Goal: Task Accomplishment & Management: Complete application form

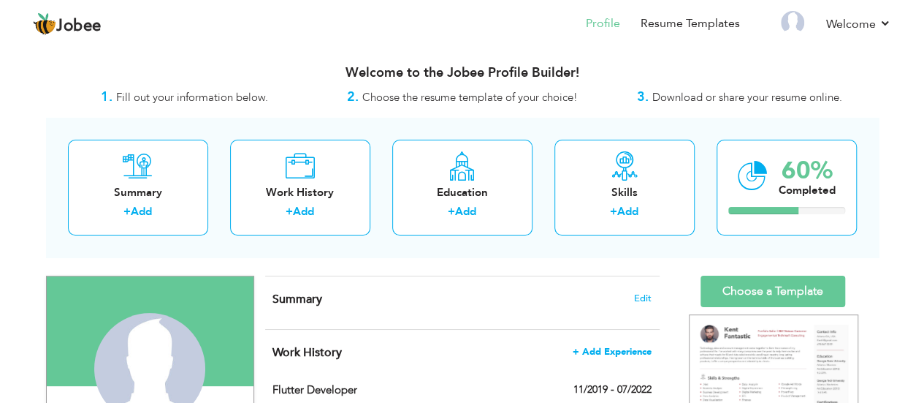
click at [635, 349] on span "+ Add Experience" at bounding box center [612, 351] width 79 height 10
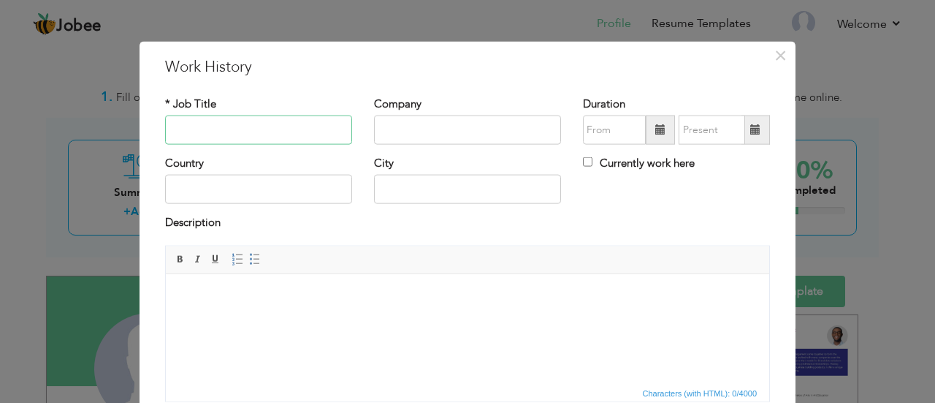
paste input "Senior Flutter Developer"
click at [303, 134] on input "Senior Flutter Developer" at bounding box center [258, 129] width 187 height 29
type input "Senior Flutter Developer"
click at [387, 121] on input "text" at bounding box center [467, 129] width 187 height 29
type input "m"
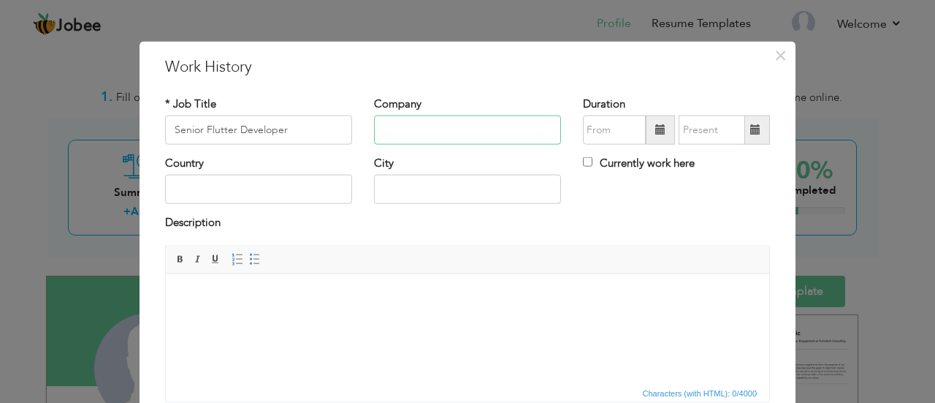
click at [392, 128] on input "text" at bounding box center [467, 129] width 187 height 29
type input "Darent | Meezotech"
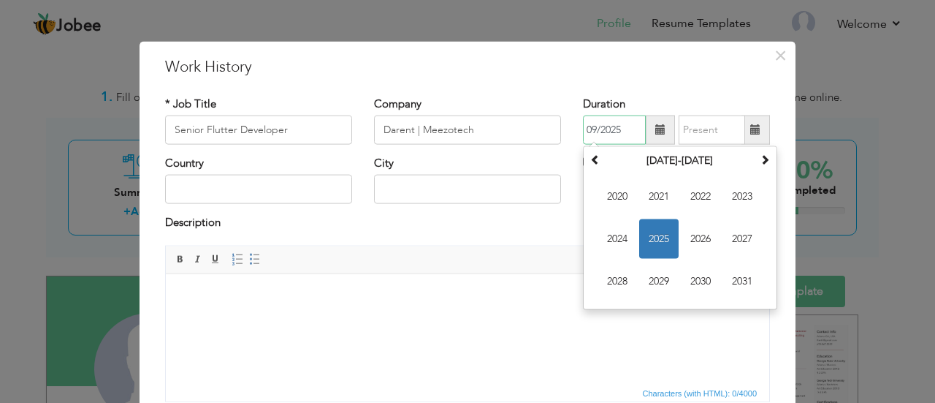
click at [588, 122] on input "09/2025" at bounding box center [614, 129] width 63 height 29
paste input "07/2022"
paste input "7/2022"
type input "07/2022"
type input "09/2025"
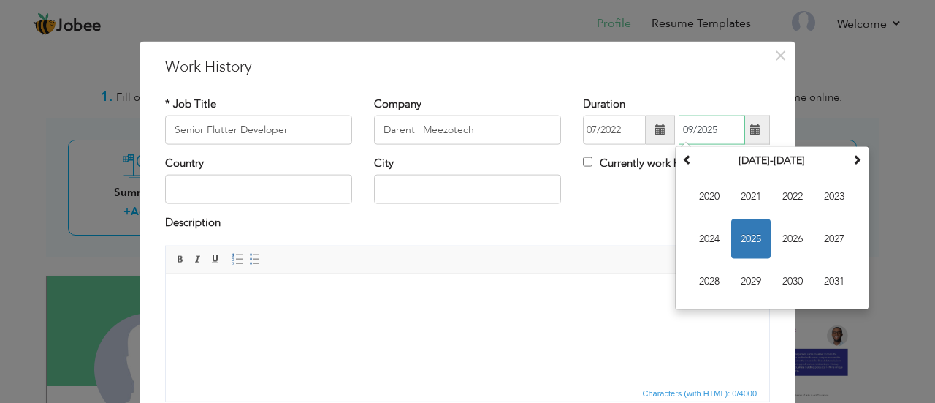
click at [691, 124] on input "09/2025" at bounding box center [712, 129] width 67 height 29
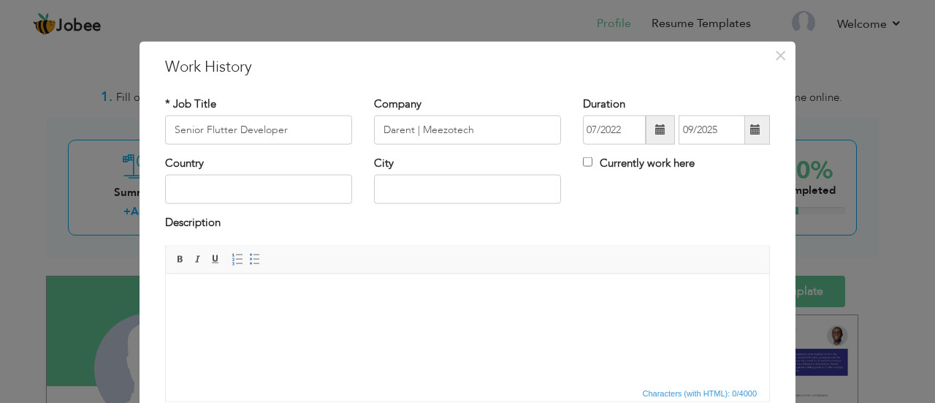
click at [588, 164] on label "Currently work here" at bounding box center [639, 163] width 112 height 15
click at [588, 164] on input "Currently work here" at bounding box center [588, 162] width 10 height 10
checkbox input "true"
click at [254, 191] on input "text" at bounding box center [258, 189] width 187 height 29
type input "[GEOGRAPHIC_DATA]"
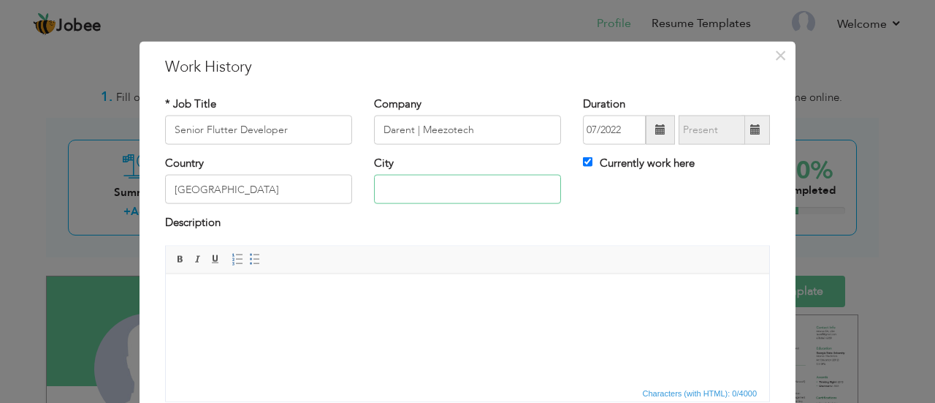
type input "[GEOGRAPHIC_DATA]"
paste body
click at [274, 318] on html at bounding box center [468, 295] width 604 height 45
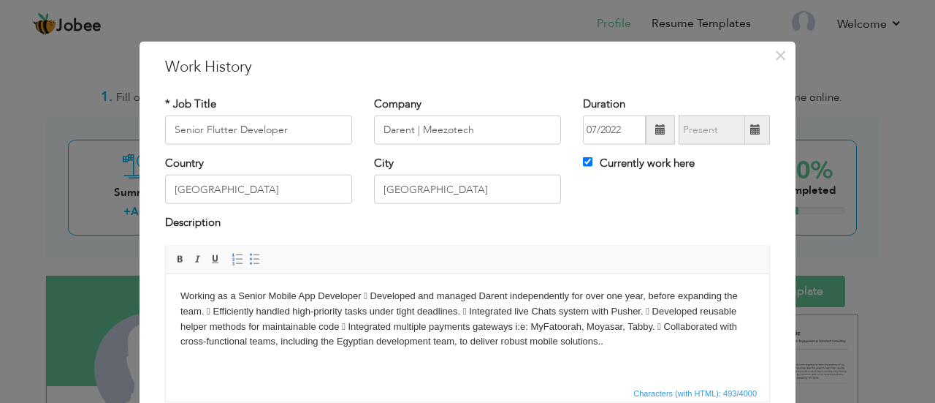
scroll to position [115, 0]
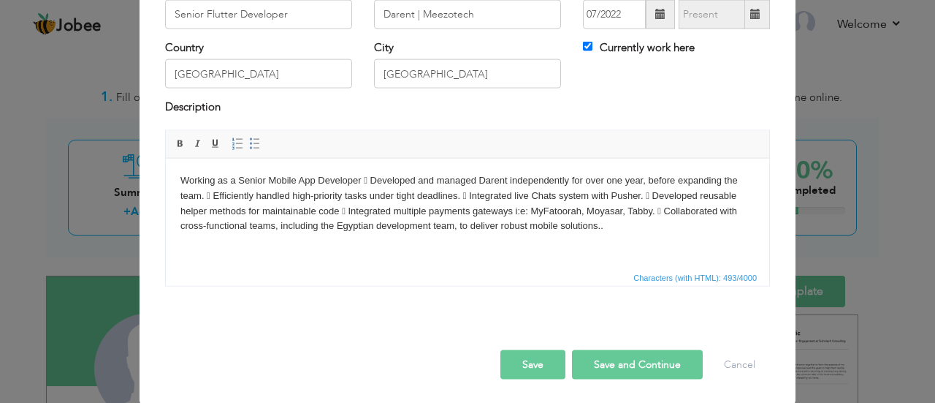
click at [372, 179] on body "Working as a Senior Mobile App Developer  Developed and managed Darent indepen…" at bounding box center [468, 202] width 574 height 61
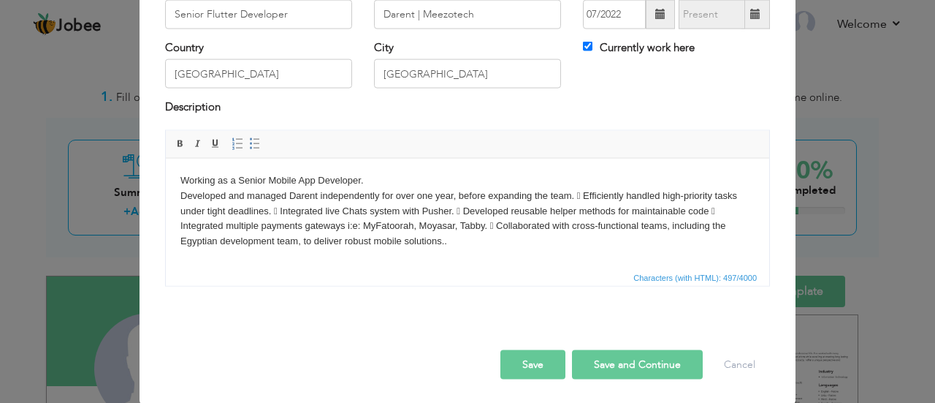
click at [586, 195] on body "Working as a Senior Mobile App Developer. ​​​​​​​ Developed and managed Darent …" at bounding box center [468, 210] width 574 height 76
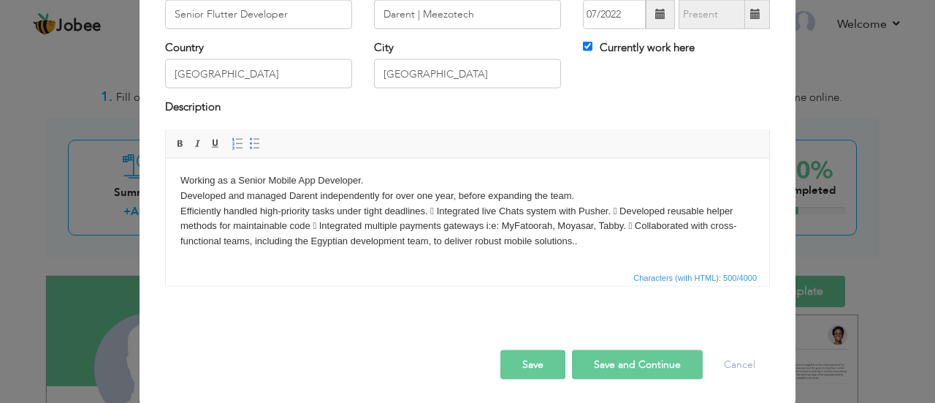
click at [437, 213] on body "Working as a Senior Mobile App Developer. Developed and managed Darent independ…" at bounding box center [468, 210] width 574 height 76
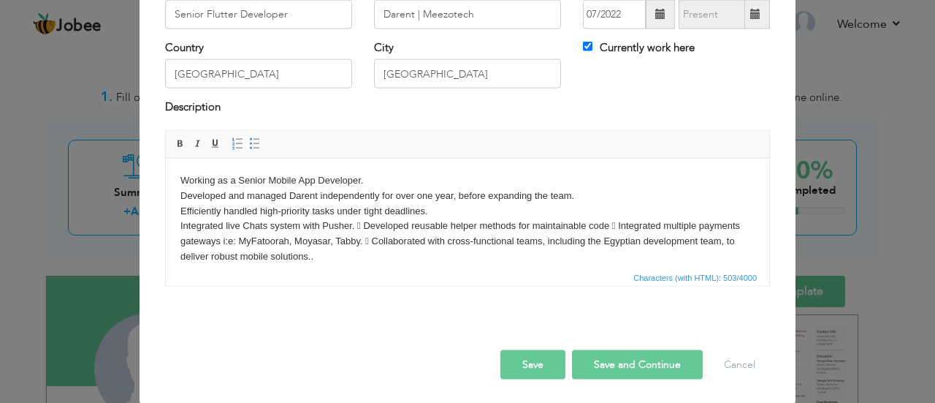
click at [366, 225] on body "Working as a Senior Mobile App Developer. Developed and managed Darent independ…" at bounding box center [468, 217] width 574 height 91
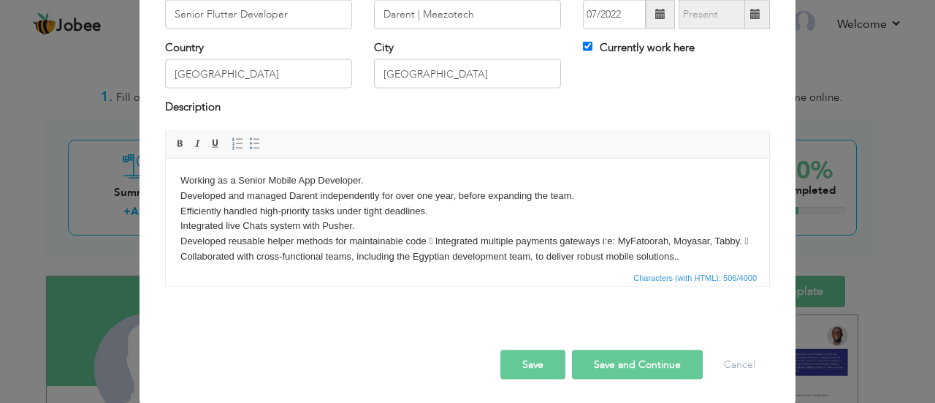
click at [436, 239] on body "Working as a Senior Mobile App Developer. Developed and managed Darent independ…" at bounding box center [468, 217] width 574 height 91
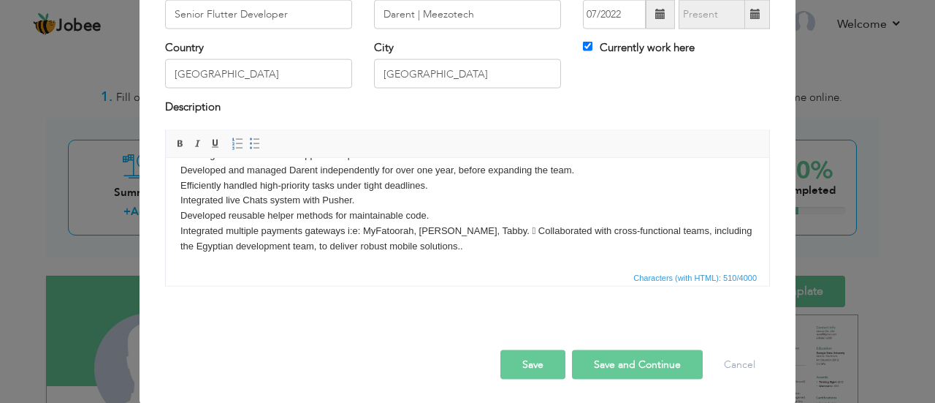
click at [499, 227] on body "Working as a Senior Mobile App Developer. Developed and managed Darent independ…" at bounding box center [468, 200] width 574 height 107
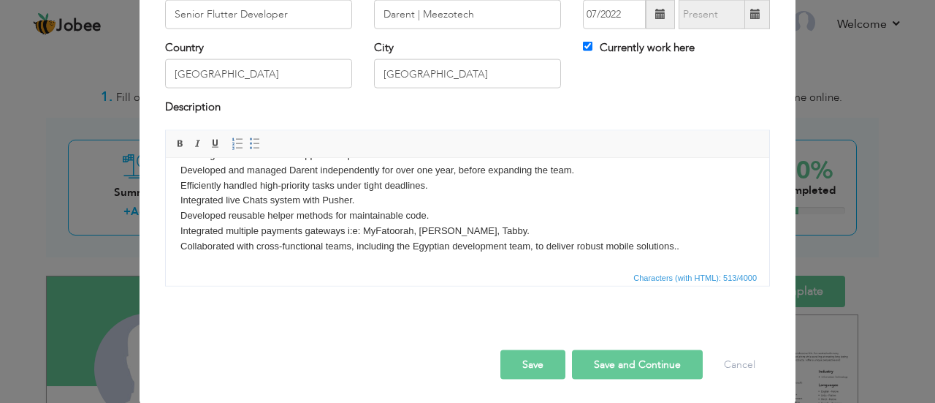
click at [537, 240] on body "Working as a Senior Mobile App Developer. Developed and managed Darent independ…" at bounding box center [468, 200] width 574 height 107
click at [352, 187] on body "Working as a Senior Mobile App Developer. Developed and managed Darent independ…" at bounding box center [468, 200] width 574 height 107
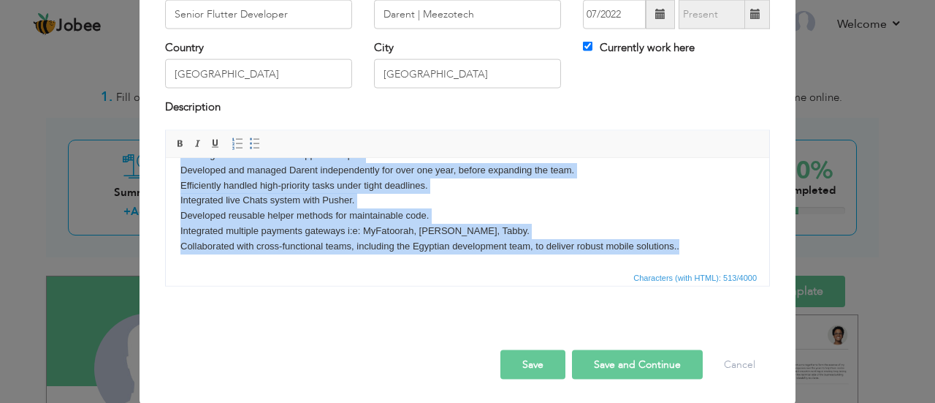
click at [352, 187] on body "Working as a Senior Mobile App Developer. Developed and managed Darent independ…" at bounding box center [468, 200] width 574 height 107
click at [233, 137] on span at bounding box center [238, 143] width 12 height 12
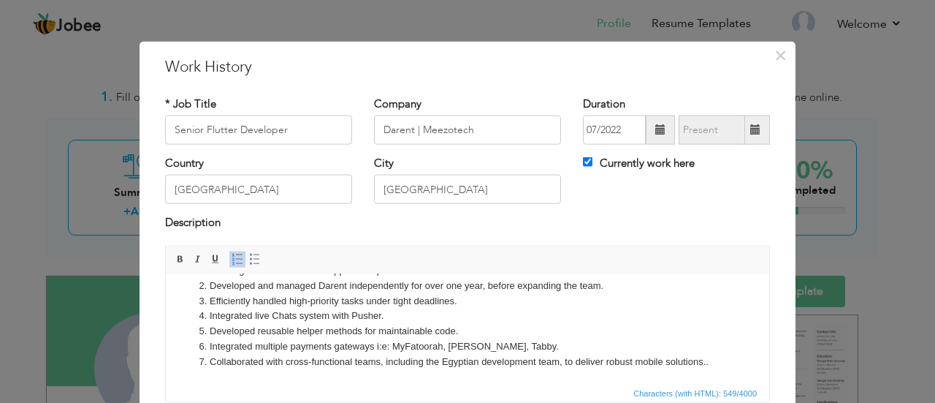
scroll to position [115, 0]
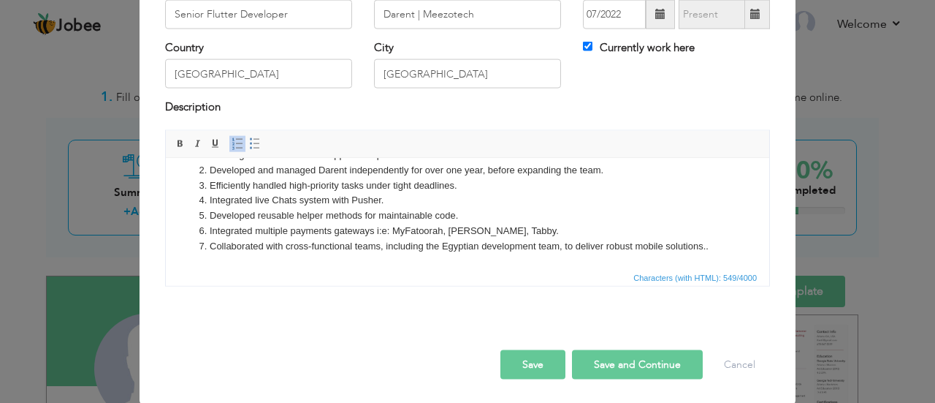
drag, startPoint x: 605, startPoint y: 378, endPoint x: 608, endPoint y: 367, distance: 11.3
click at [608, 367] on div "Save Save and Continue Delete Cancel" at bounding box center [467, 349] width 627 height 82
click at [608, 367] on button "Save and Continue" at bounding box center [637, 363] width 131 height 29
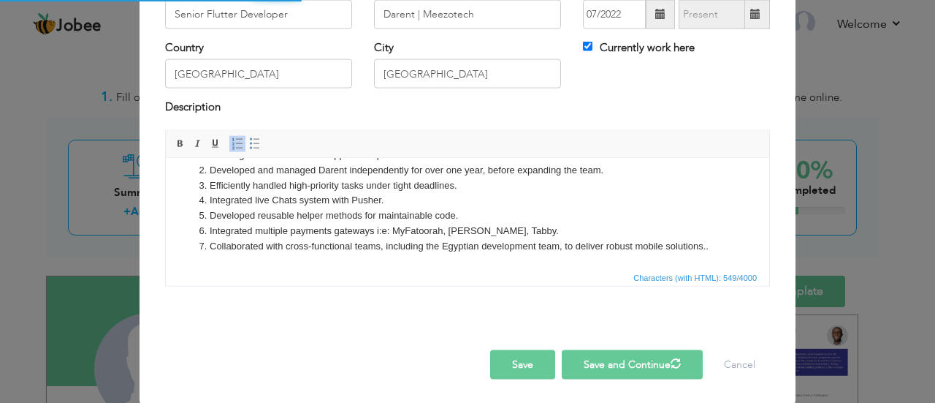
checkbox input "false"
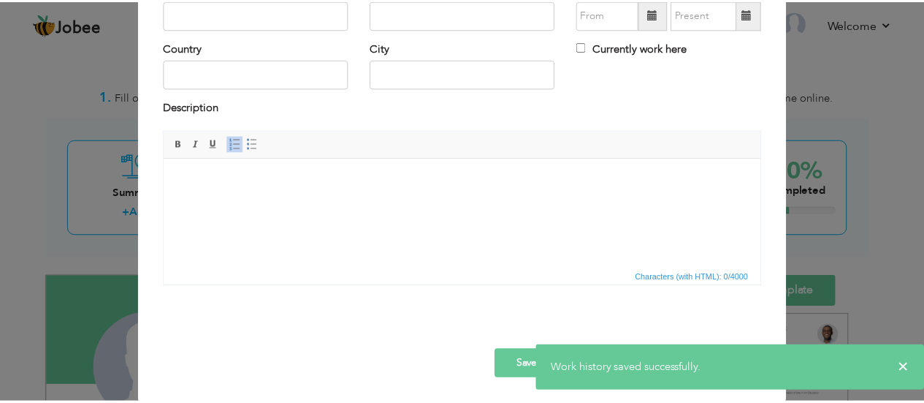
scroll to position [0, 0]
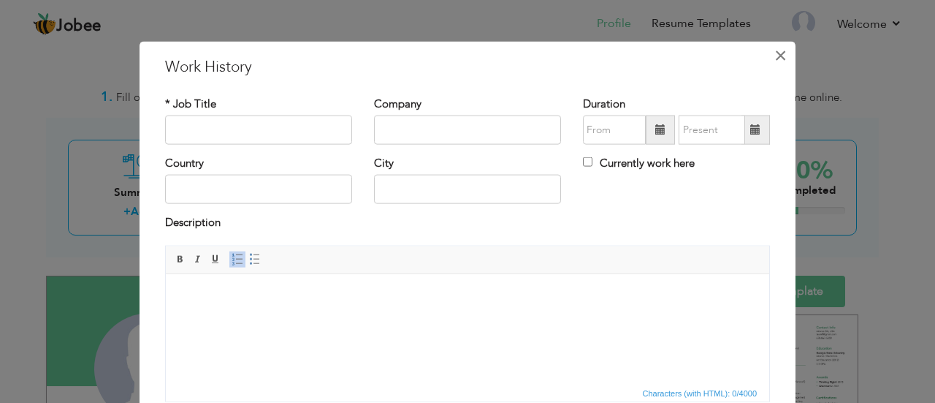
click at [775, 56] on span "×" at bounding box center [781, 55] width 12 height 26
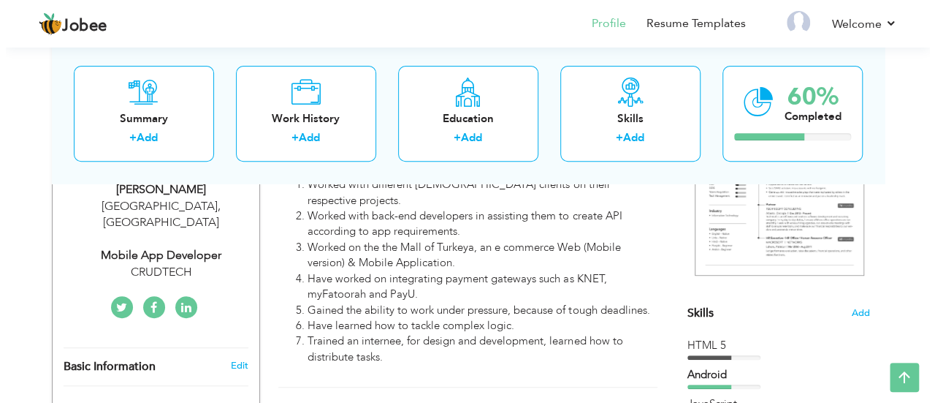
scroll to position [381, 0]
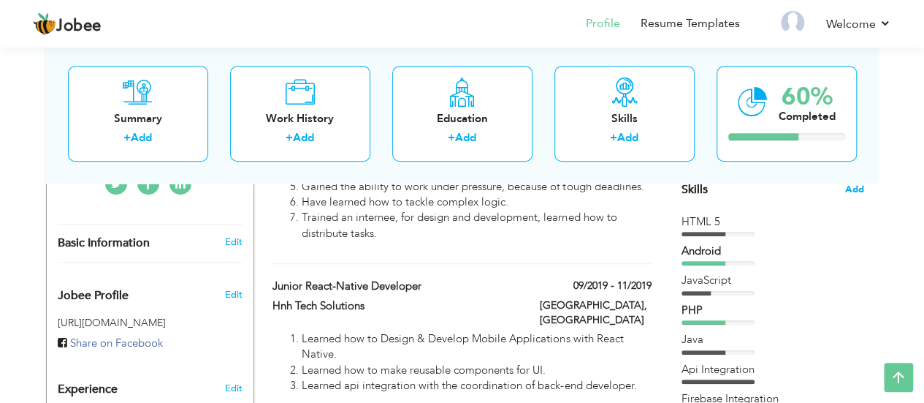
click at [848, 190] on span "Add" at bounding box center [855, 190] width 19 height 14
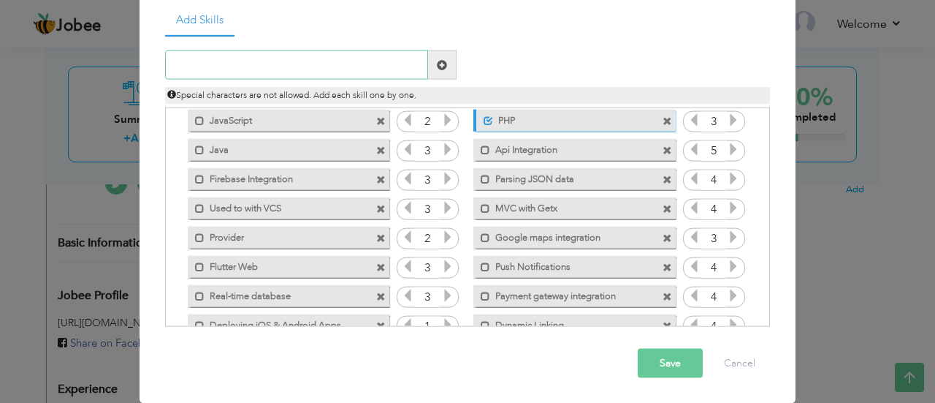
scroll to position [0, 0]
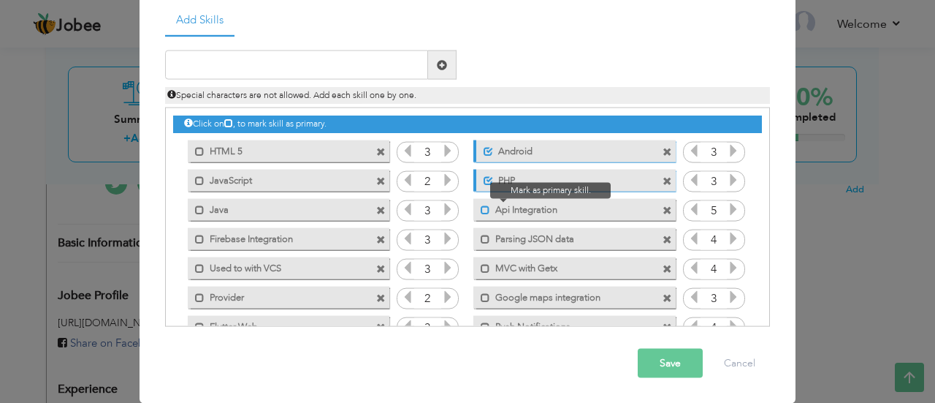
click at [481, 208] on span at bounding box center [486, 210] width 10 height 10
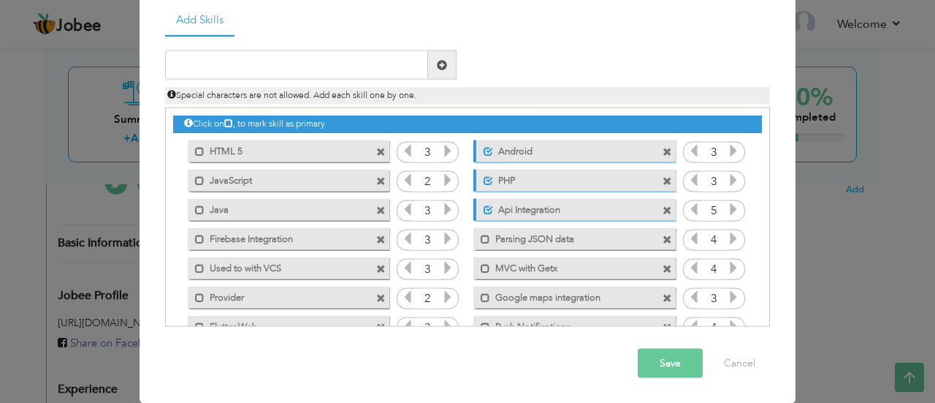
drag, startPoint x: 478, startPoint y: 208, endPoint x: 484, endPoint y: 24, distance: 184.3
click at [484, 24] on ul "Add Skills" at bounding box center [467, 19] width 605 height 30
click at [484, 150] on span at bounding box center [489, 151] width 10 height 10
click at [481, 239] on span at bounding box center [486, 239] width 10 height 10
click at [577, 271] on label "MVC with Getx" at bounding box center [564, 266] width 148 height 18
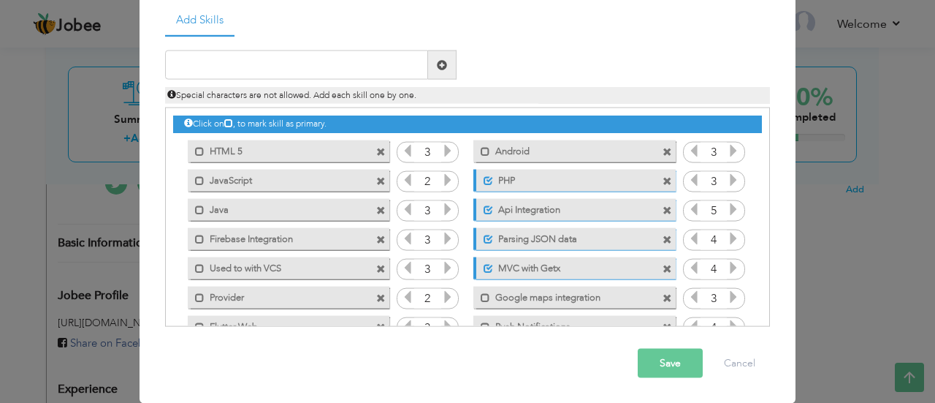
click at [577, 271] on label "MVC with Getx" at bounding box center [565, 266] width 145 height 18
click at [577, 271] on label "MVC with Getx" at bounding box center [564, 266] width 148 height 18
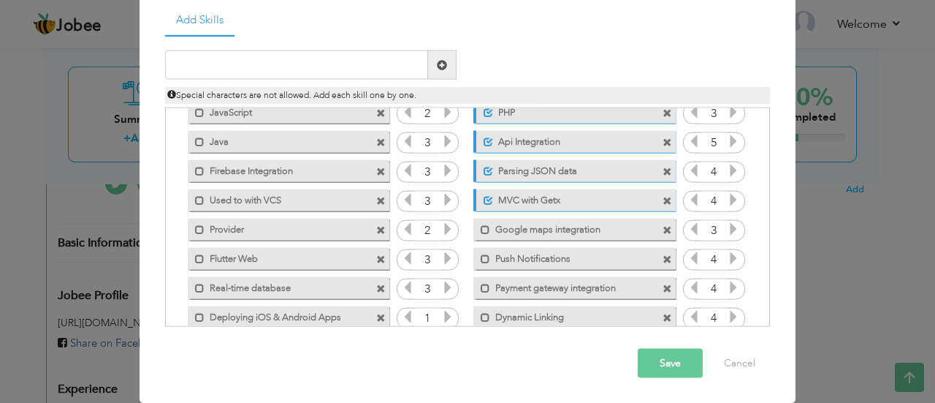
scroll to position [69, 0]
click at [525, 197] on label "MVC with Getx" at bounding box center [565, 197] width 145 height 18
click at [525, 197] on label "MVC with Getx" at bounding box center [564, 197] width 148 height 18
click at [525, 197] on label "MVC with Getx" at bounding box center [565, 197] width 145 height 18
click at [525, 197] on label "MVC with Getx" at bounding box center [564, 197] width 148 height 18
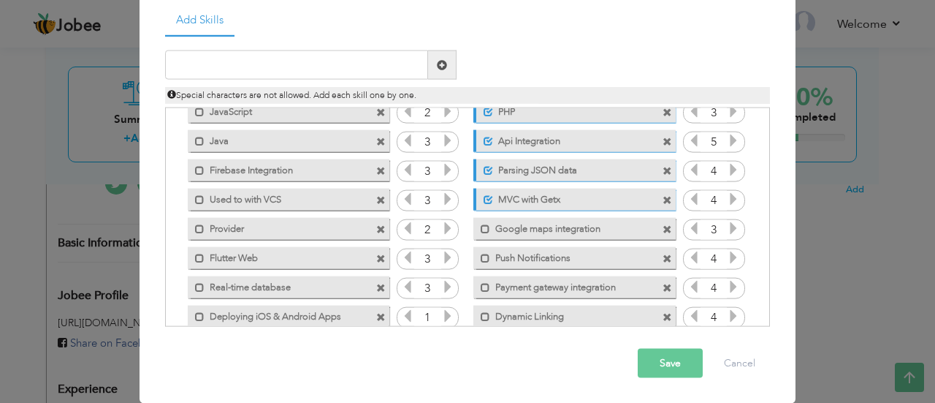
click at [539, 197] on label "MVC with Getx" at bounding box center [565, 197] width 145 height 18
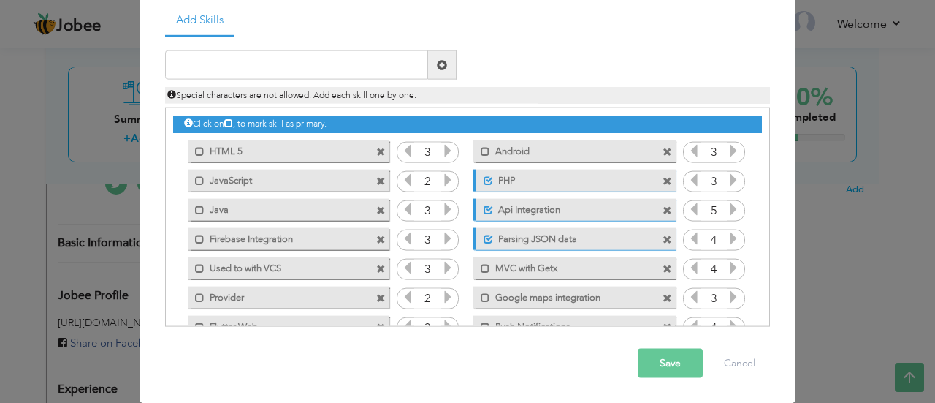
scroll to position [0, 0]
click at [316, 59] on input "text" at bounding box center [296, 64] width 263 height 29
type input "MVVM with Getx"
click at [663, 267] on span at bounding box center [668, 269] width 10 height 10
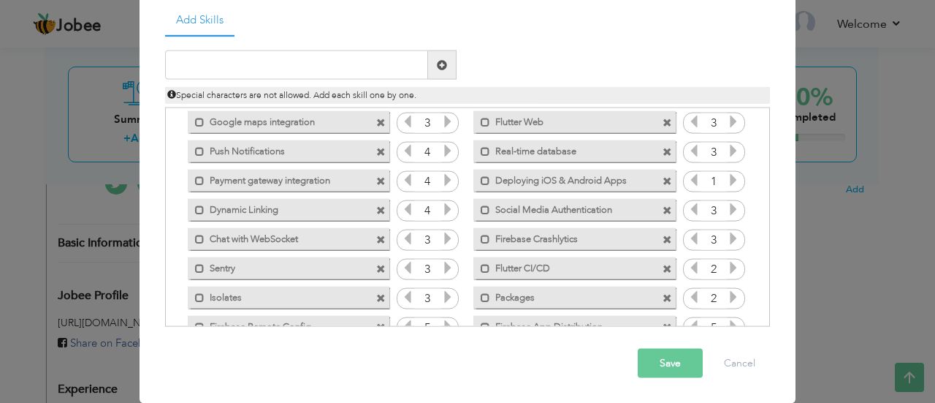
scroll to position [237, 0]
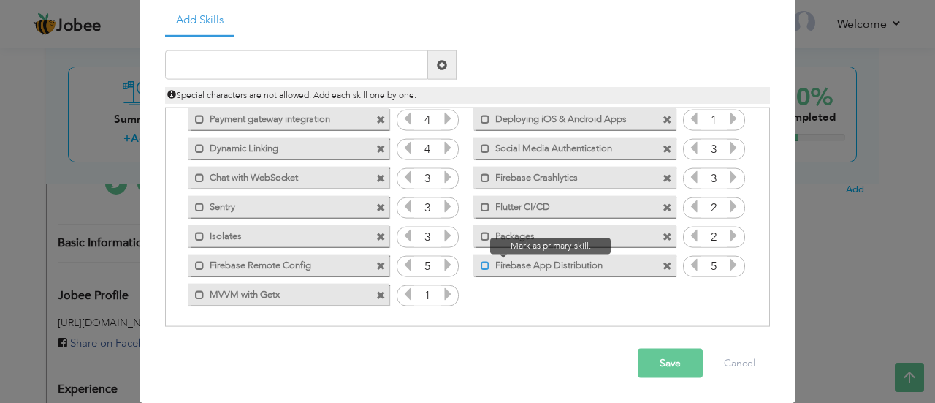
click at [481, 263] on span at bounding box center [486, 265] width 10 height 10
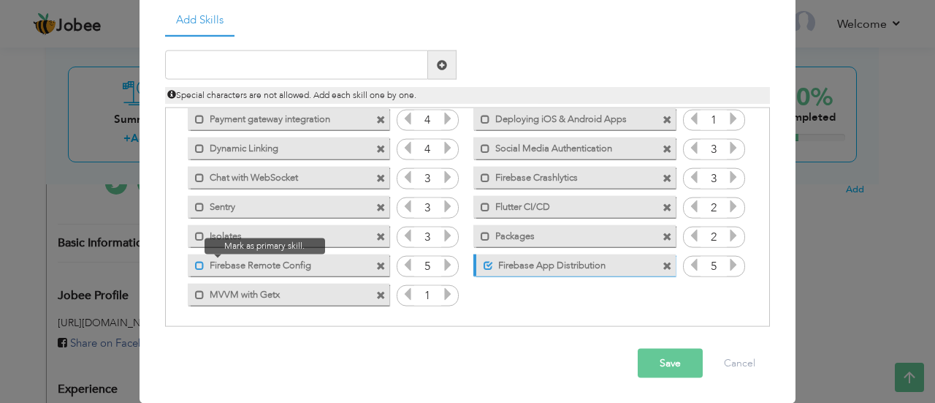
click at [195, 267] on span at bounding box center [200, 265] width 10 height 10
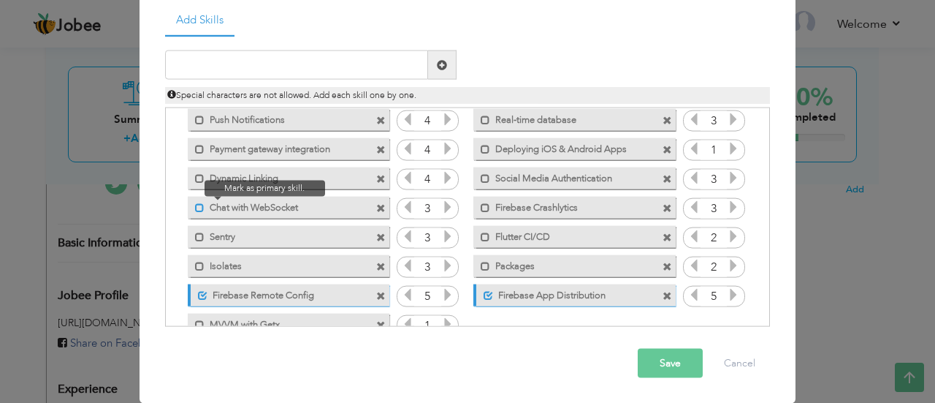
click at [195, 207] on span at bounding box center [200, 207] width 10 height 10
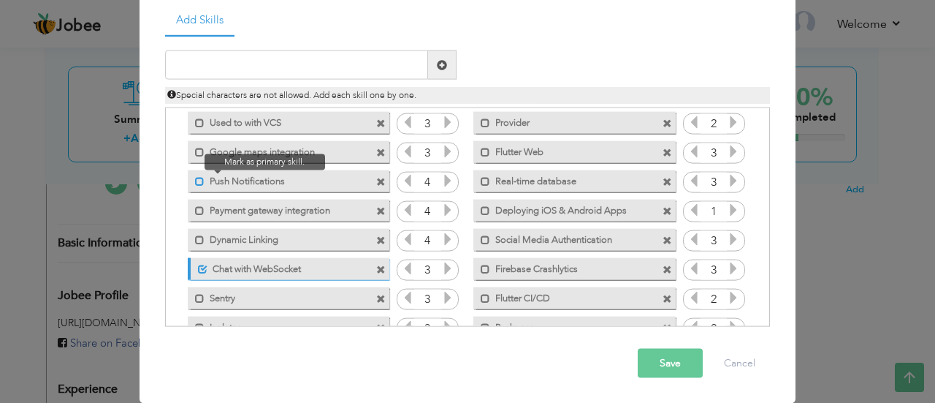
click at [195, 179] on span at bounding box center [200, 181] width 10 height 10
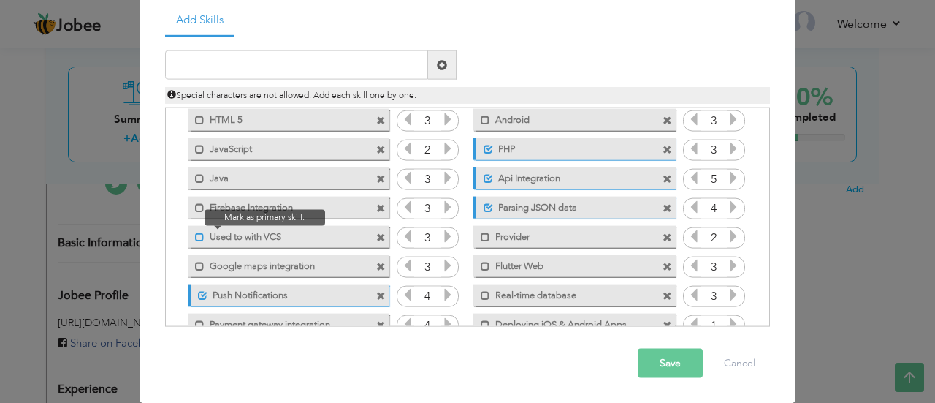
scroll to position [30, 0]
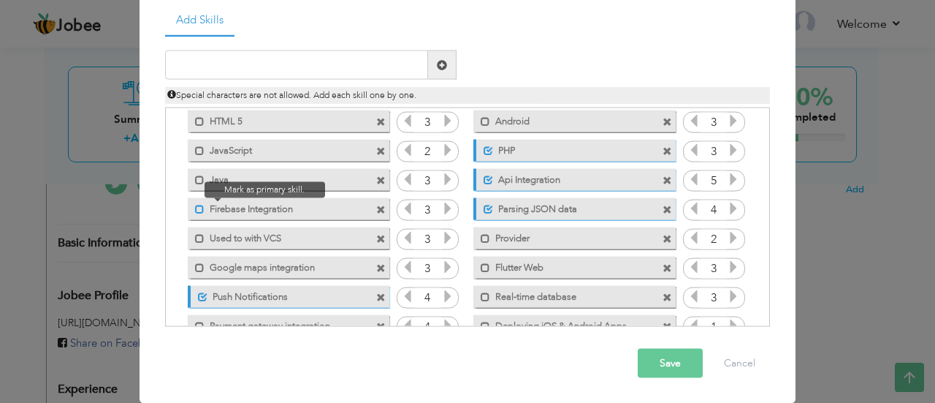
click at [195, 208] on span at bounding box center [200, 209] width 10 height 10
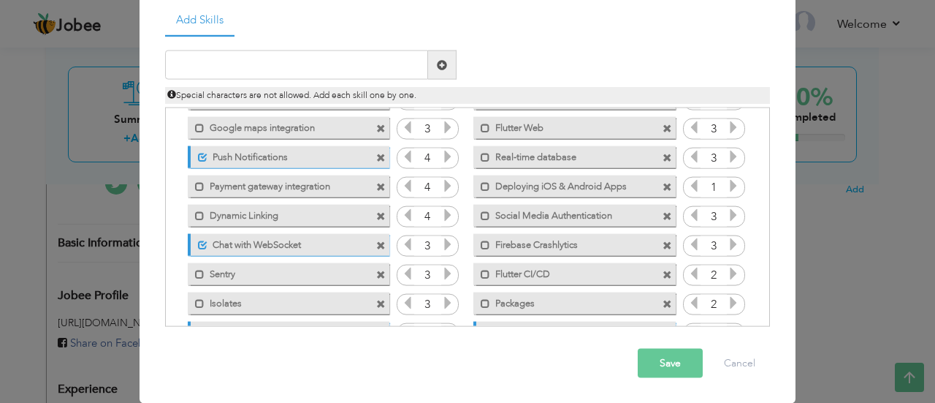
scroll to position [237, 0]
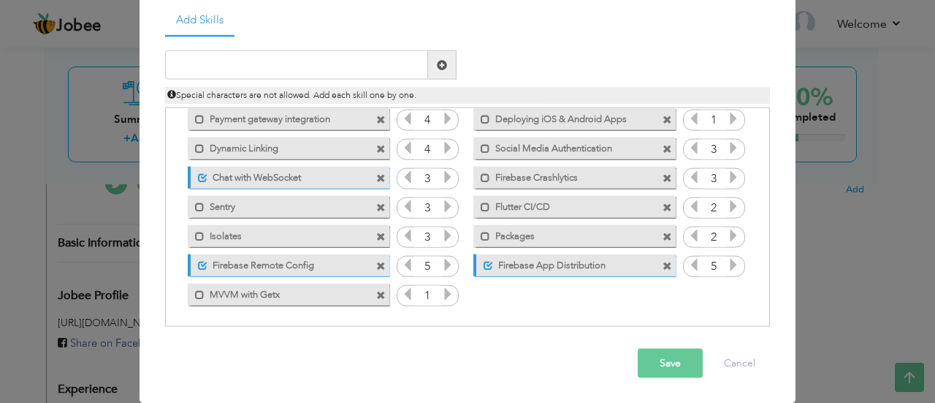
click at [441, 293] on icon at bounding box center [447, 293] width 13 height 13
click at [279, 61] on input "text" at bounding box center [296, 64] width 263 height 29
paste input "Flutter CI/CD"
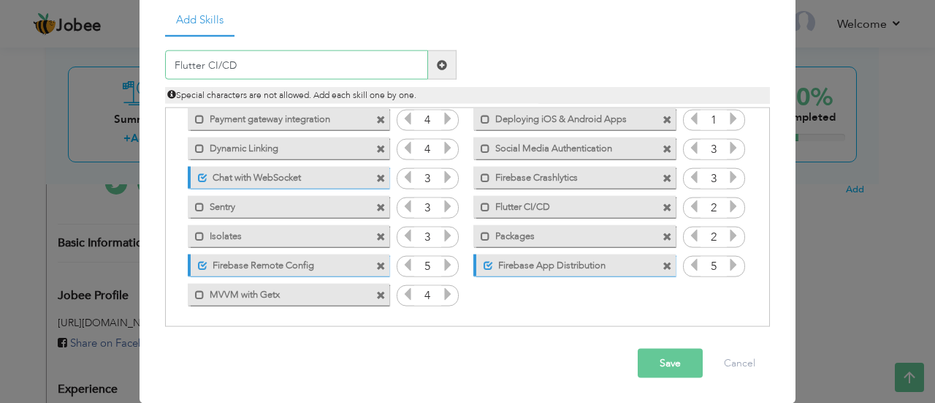
click at [279, 61] on input "Flutter CI/CD" at bounding box center [296, 64] width 263 height 29
type input "CI/CD Pipelines"
click at [406, 59] on input "CI/CD Pipelines" at bounding box center [296, 64] width 263 height 29
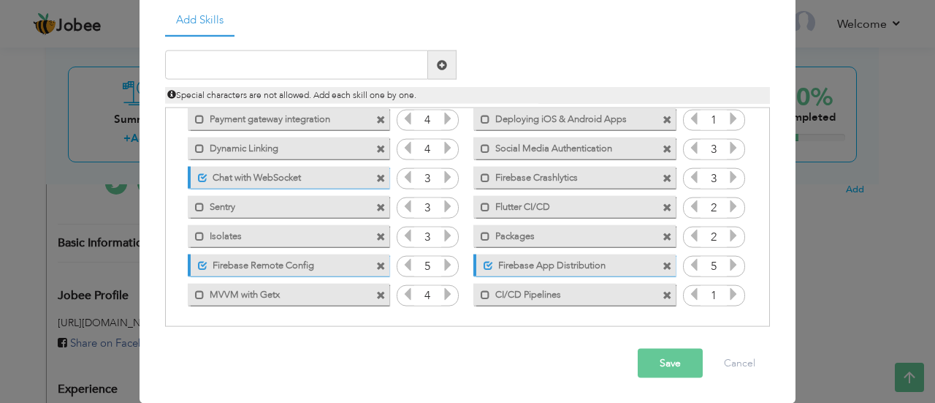
click at [727, 297] on icon at bounding box center [733, 293] width 13 height 13
paste input "Firebase Crashlytics"
click at [289, 65] on input "Firebase Crashlytics" at bounding box center [296, 64] width 263 height 29
type input "Firebase Crashlytics"
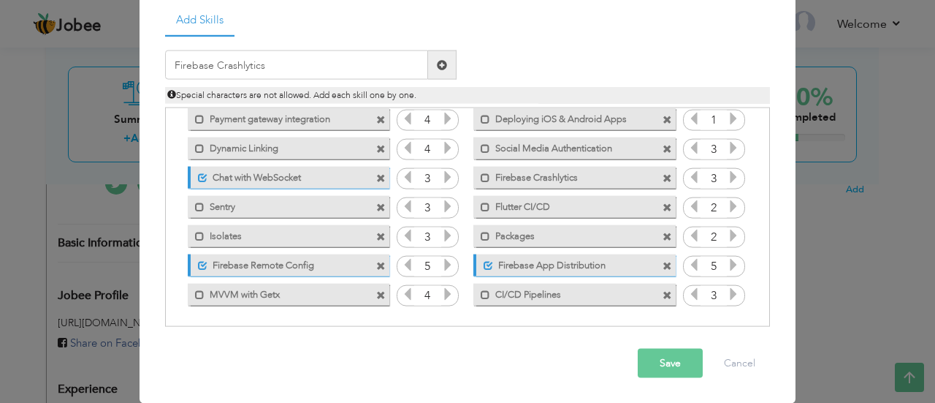
click at [447, 71] on span at bounding box center [442, 64] width 29 height 29
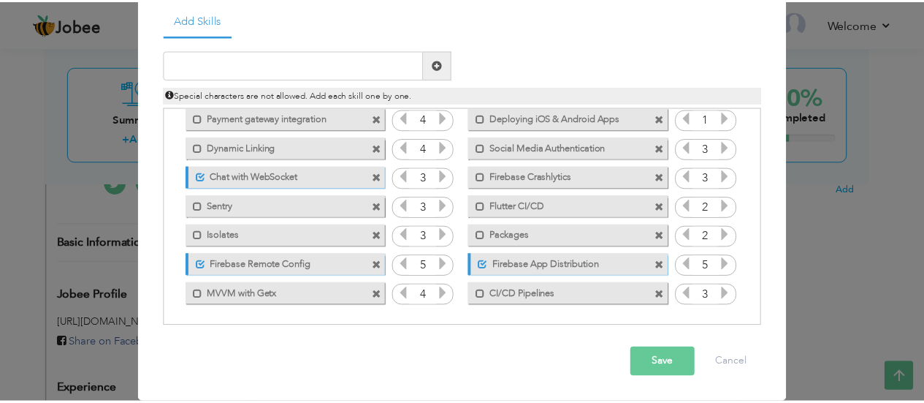
scroll to position [211, 0]
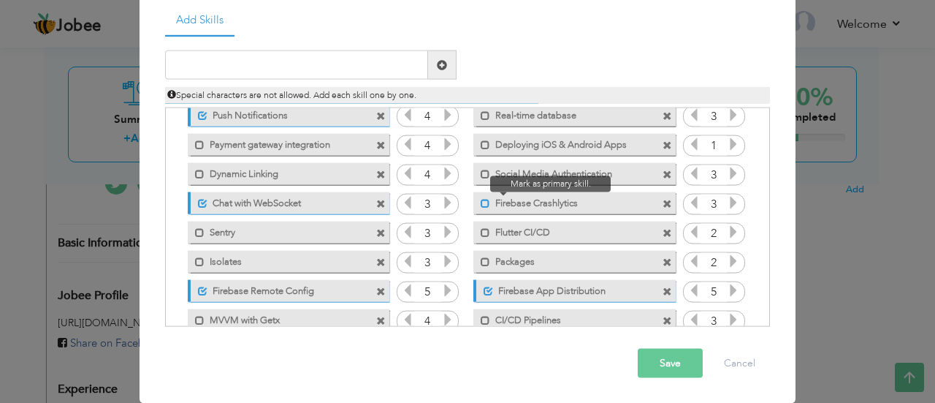
click at [481, 202] on span at bounding box center [486, 203] width 10 height 10
click at [672, 350] on button "Save" at bounding box center [670, 363] width 65 height 29
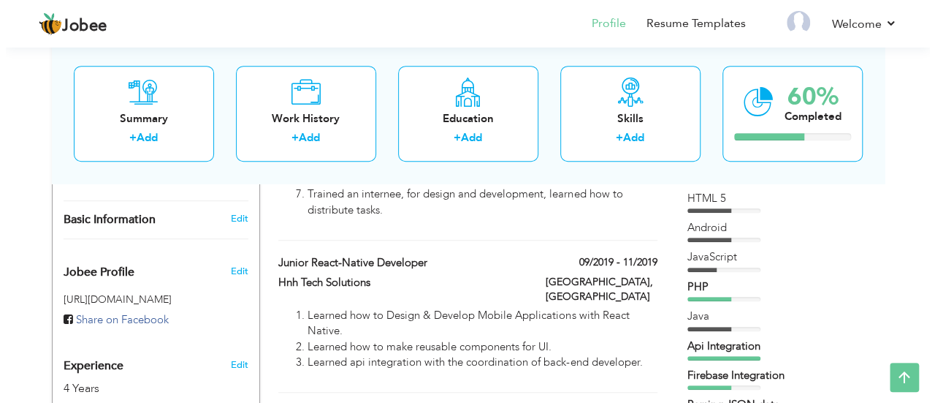
scroll to position [403, 0]
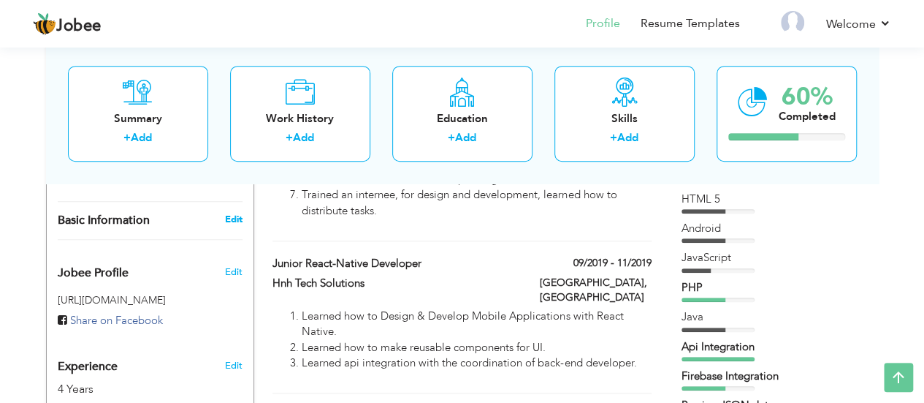
click at [229, 213] on link "Edit" at bounding box center [233, 219] width 18 height 13
type input "[DEMOGRAPHIC_DATA]"
type input "Aseel"
type input "03043065290"
select select "number:166"
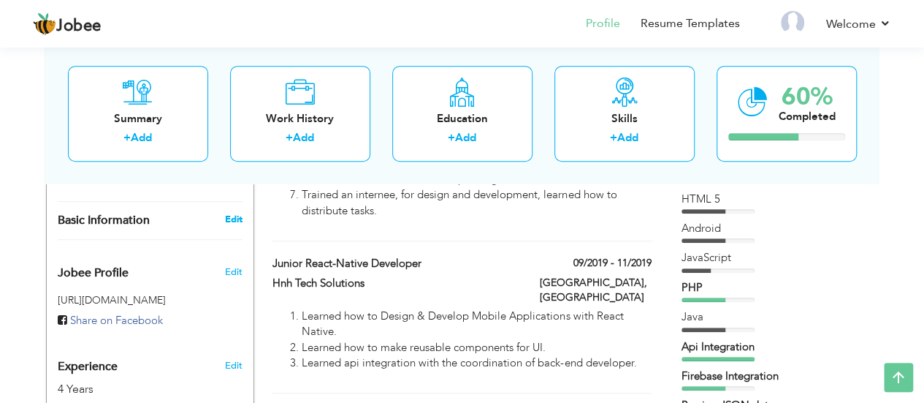
type input "[GEOGRAPHIC_DATA]"
select select "number:6"
type input "CRUDTECH"
type input "Mobile App Developer"
type input "https://www.linkedin.com/in/muhammad-aseel-8a121b144/"
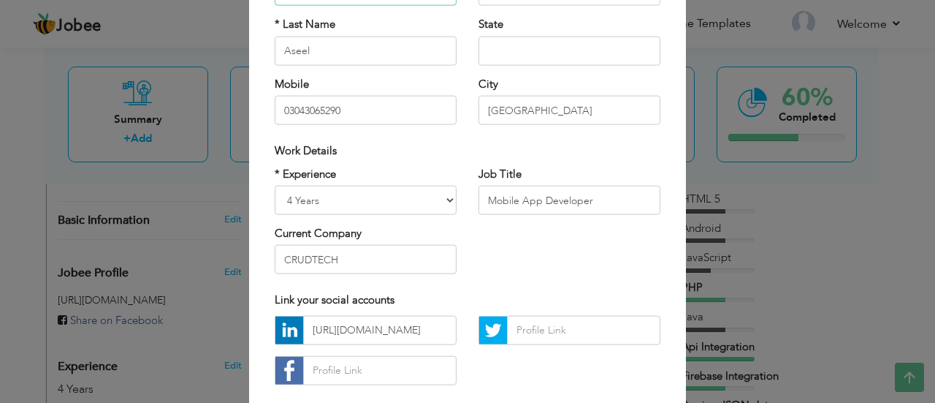
scroll to position [171, 0]
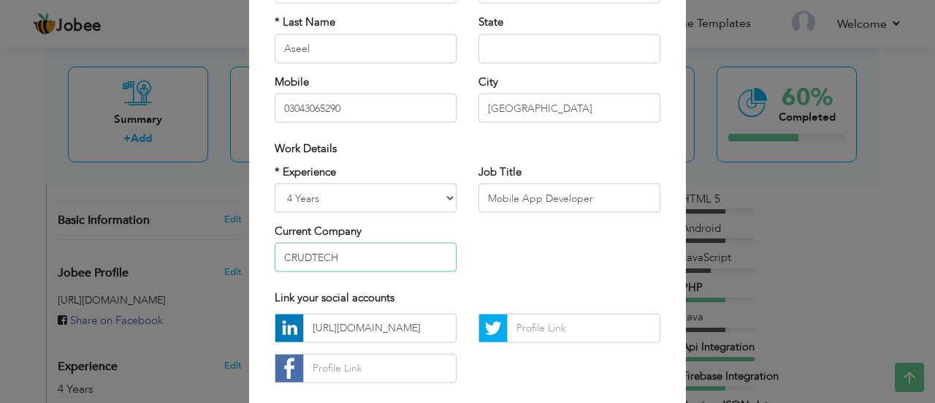
click at [368, 256] on input "CRUDTECH" at bounding box center [366, 257] width 182 height 29
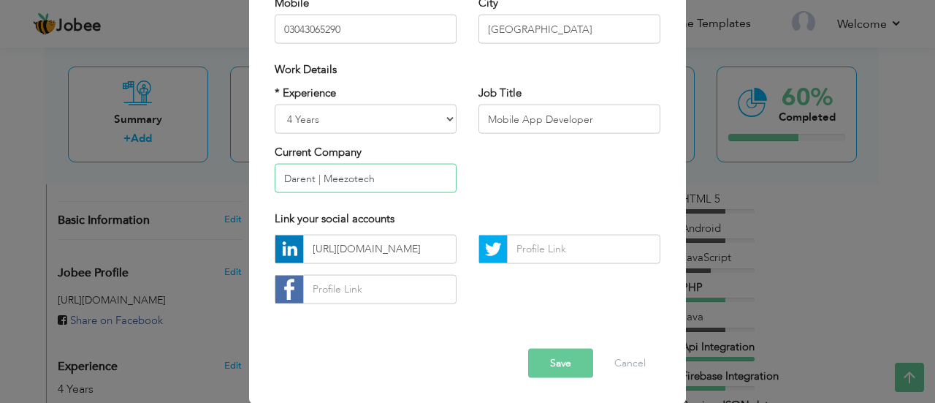
type input "Darent | Meezotech"
click at [423, 259] on input "https://www.linkedin.com/in/muhammad-aseel-8a121b144/" at bounding box center [379, 248] width 153 height 29
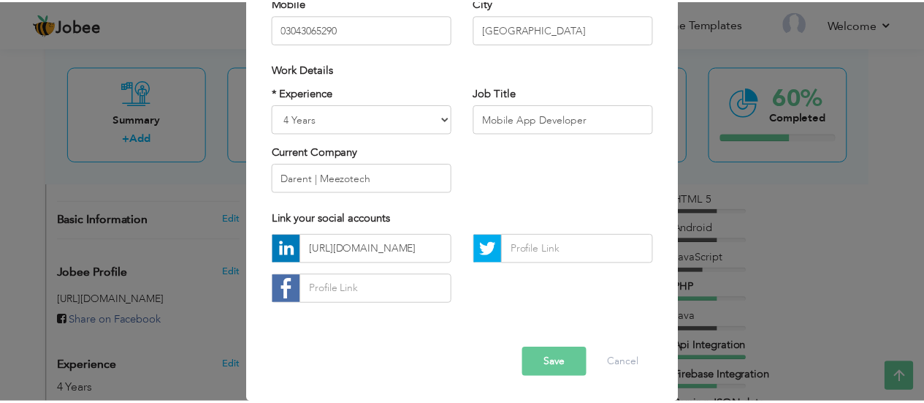
scroll to position [0, 0]
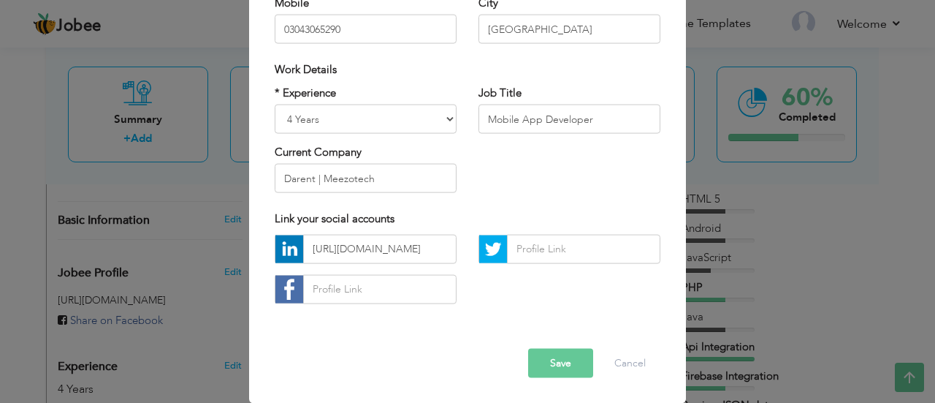
click at [556, 366] on button "Save" at bounding box center [560, 362] width 65 height 29
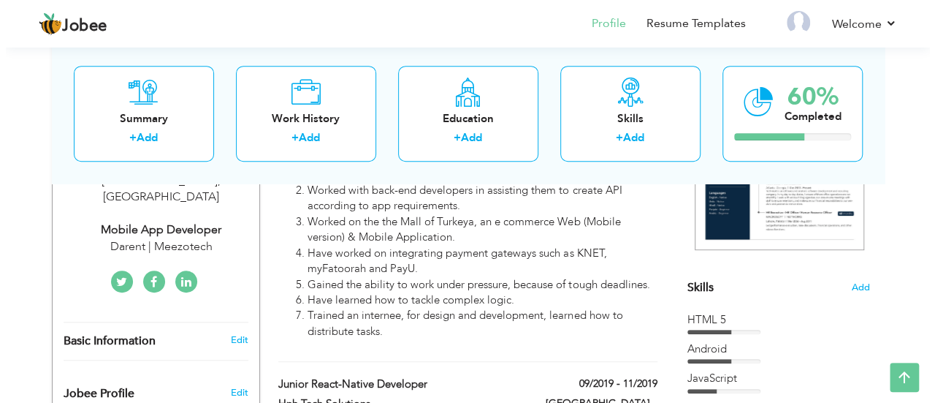
scroll to position [373, 0]
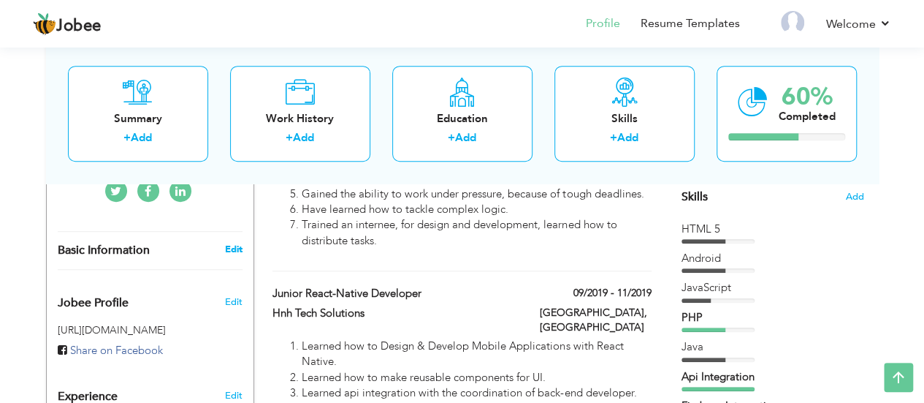
click at [230, 243] on link "Edit" at bounding box center [233, 249] width 18 height 13
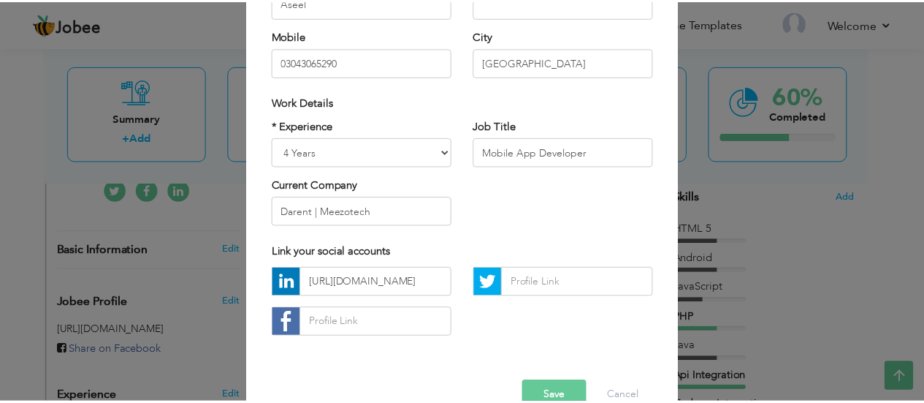
scroll to position [218, 0]
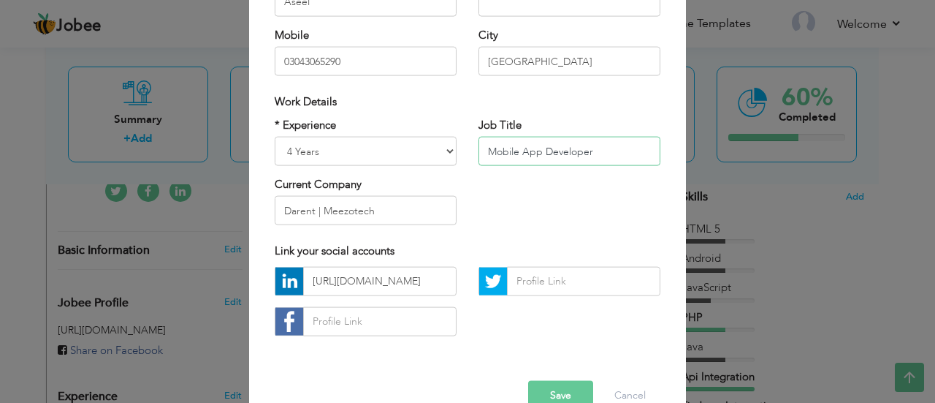
click at [510, 146] on input "Mobile App Developer" at bounding box center [570, 151] width 182 height 29
type input "Senior Flutter Developer"
click at [560, 392] on button "Save" at bounding box center [560, 394] width 65 height 29
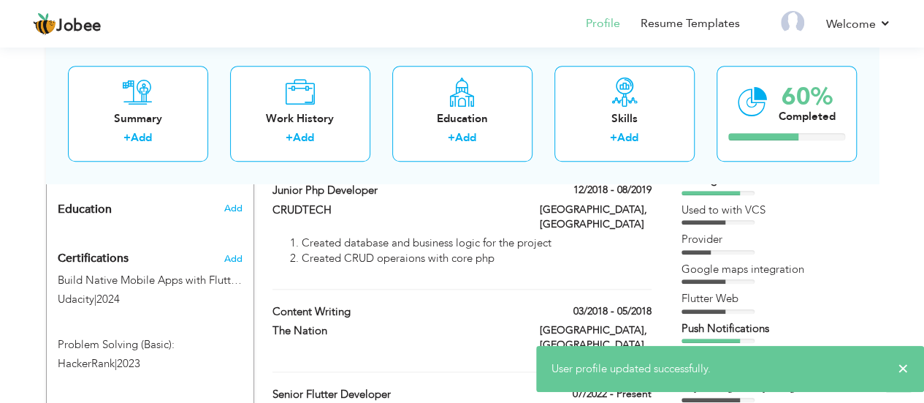
scroll to position [629, 0]
click at [232, 201] on span "Add" at bounding box center [232, 207] width 19 height 13
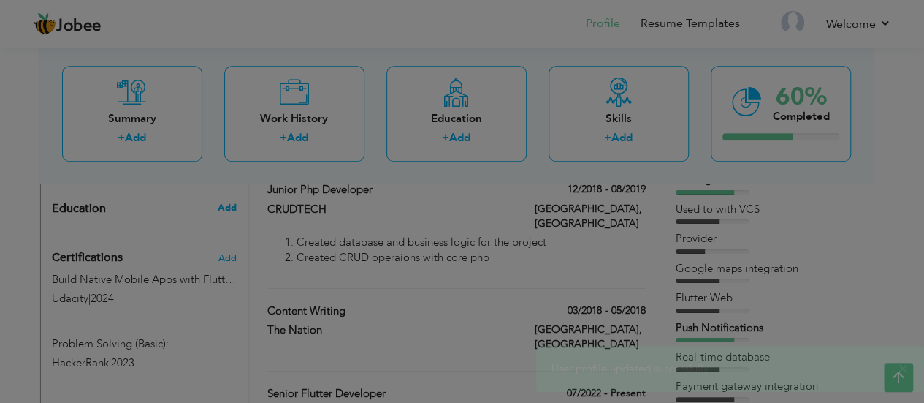
radio input "true"
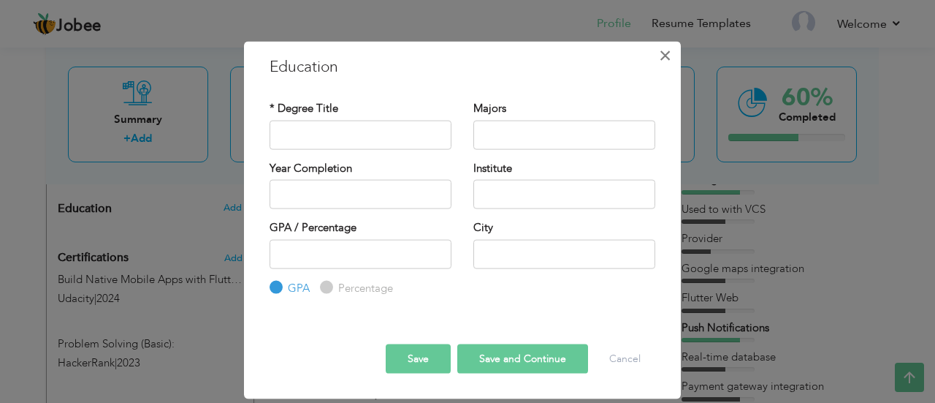
click at [669, 55] on span "×" at bounding box center [665, 55] width 12 height 26
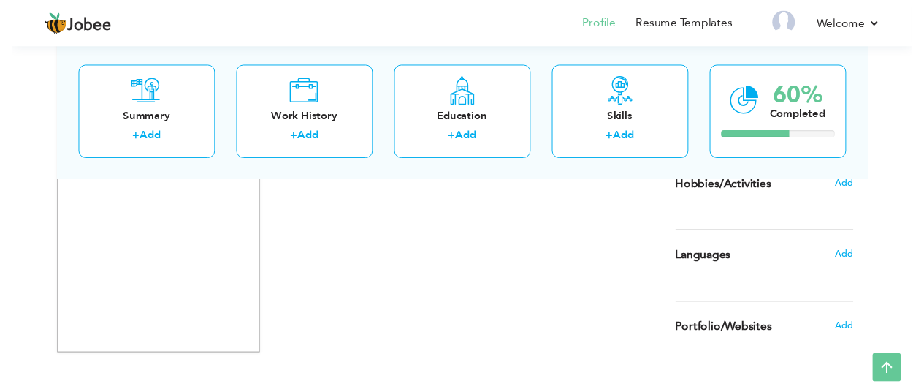
scroll to position [1294, 0]
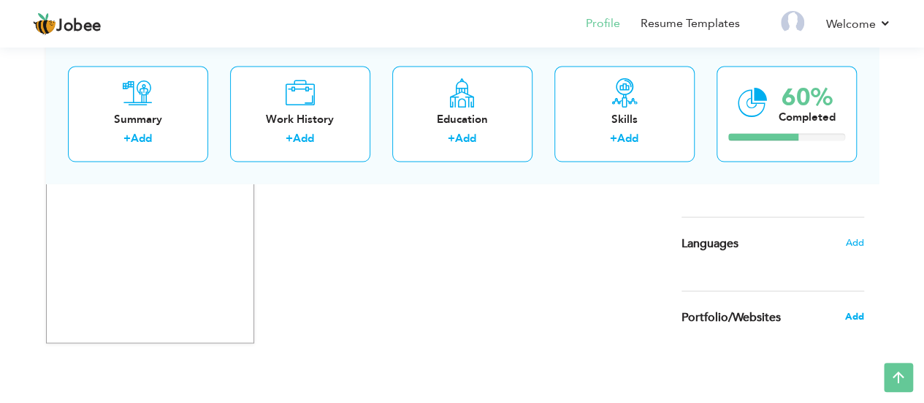
click at [856, 313] on span "Add" at bounding box center [854, 315] width 19 height 13
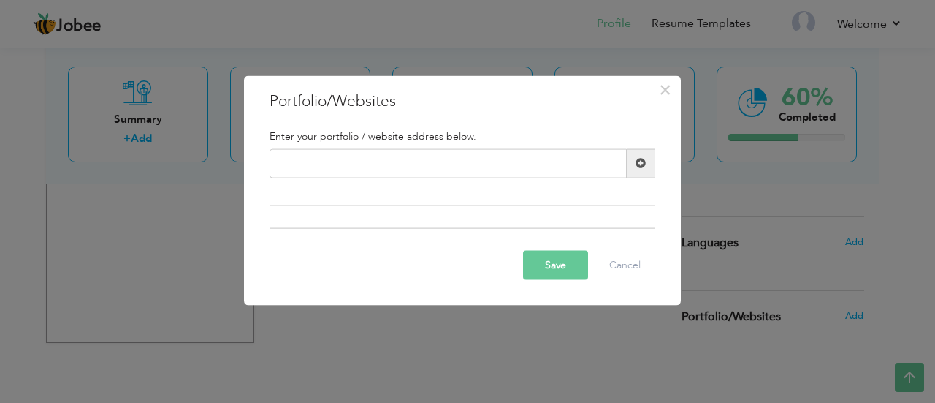
click at [544, 221] on div at bounding box center [463, 216] width 386 height 23
click at [552, 219] on div at bounding box center [463, 216] width 386 height 23
click at [474, 169] on input "text" at bounding box center [448, 162] width 357 height 29
paste input "Appstore"
type input "Appstore"
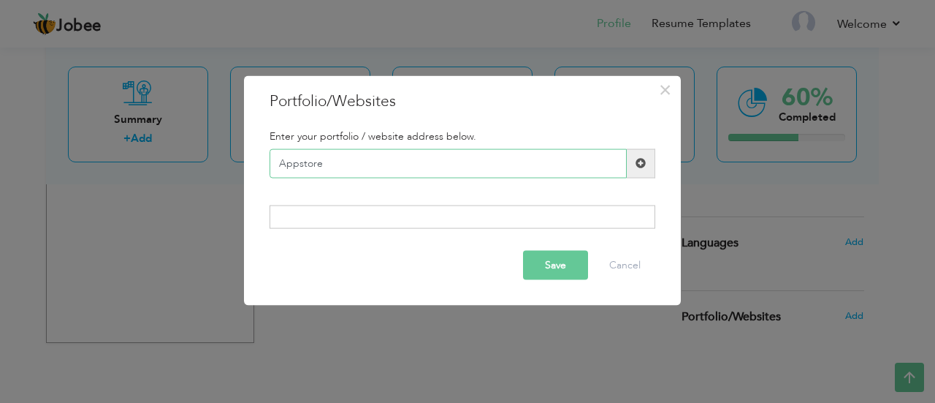
click at [341, 167] on input "Appstore" at bounding box center [448, 162] width 357 height 29
click at [411, 151] on input "Appstore" at bounding box center [448, 162] width 357 height 29
paste input "[URL][DOMAIN_NAME]"
click at [444, 172] on input "text" at bounding box center [448, 162] width 357 height 29
type input "[URL][DOMAIN_NAME]"
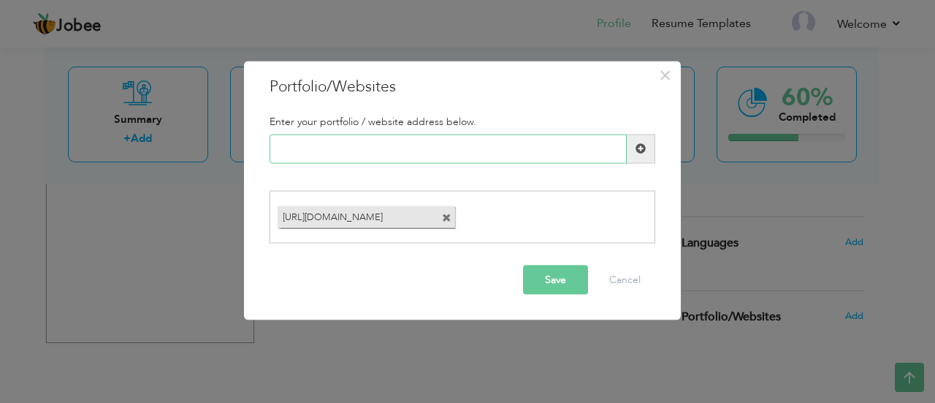
paste input "[URL][DOMAIN_NAME][PERSON_NAME]"
type input "[URL][DOMAIN_NAME][PERSON_NAME]"
click at [650, 143] on span at bounding box center [641, 148] width 29 height 29
click at [560, 283] on button "Save" at bounding box center [555, 279] width 65 height 29
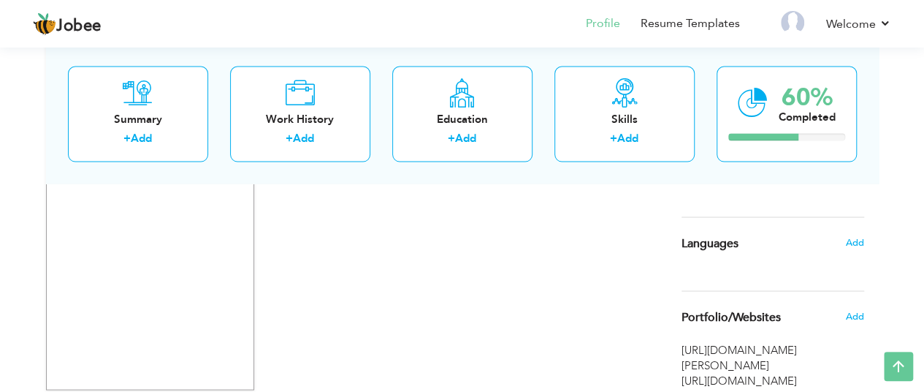
scroll to position [1353, 0]
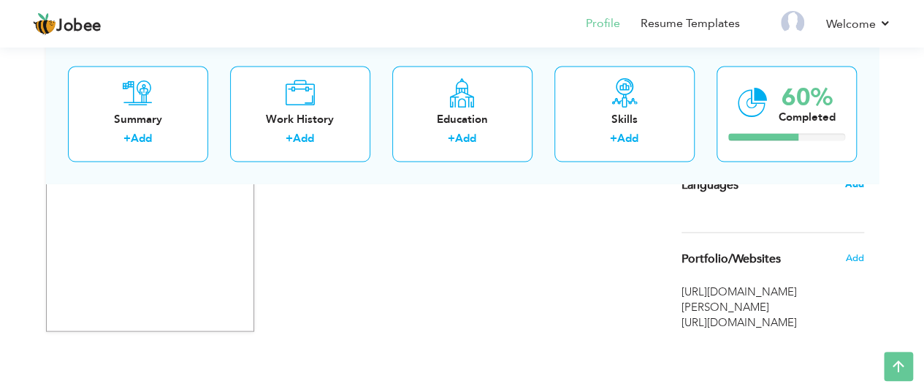
click at [854, 182] on span "Add" at bounding box center [854, 183] width 19 height 13
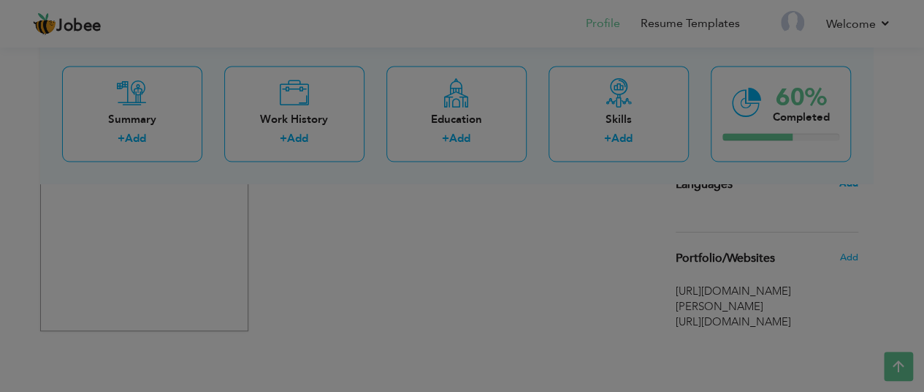
scroll to position [1342, 0]
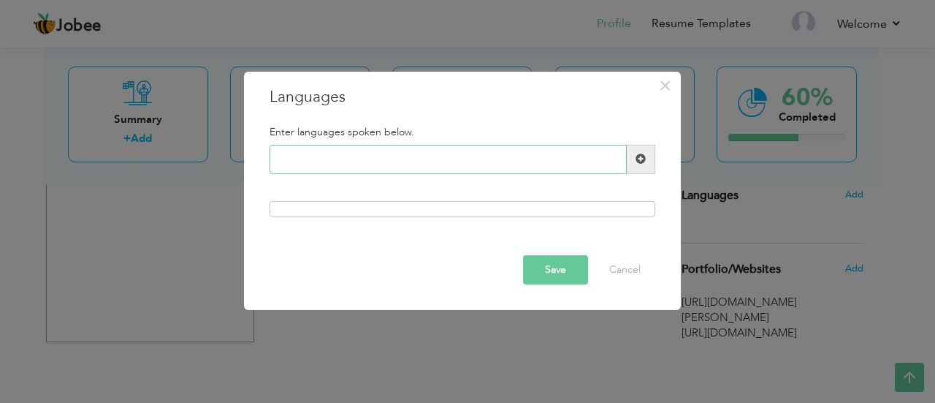
click at [491, 169] on input "text" at bounding box center [448, 159] width 357 height 29
type input "Urdu"
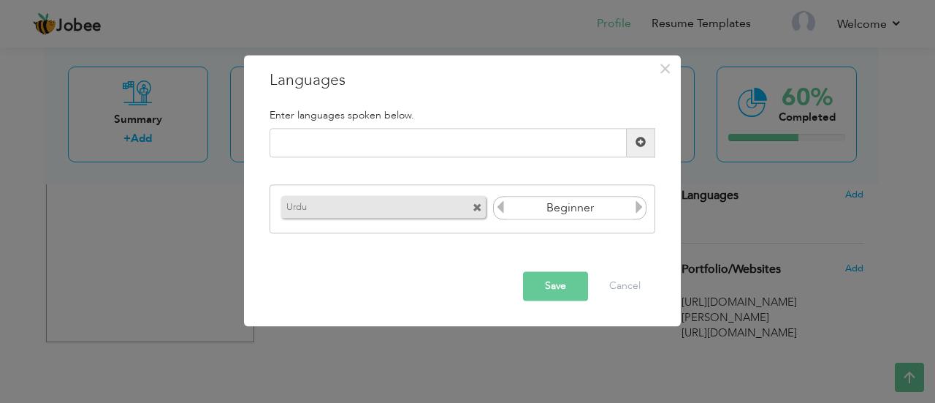
click at [642, 207] on icon at bounding box center [639, 207] width 13 height 13
click at [533, 147] on input "text" at bounding box center [448, 142] width 357 height 29
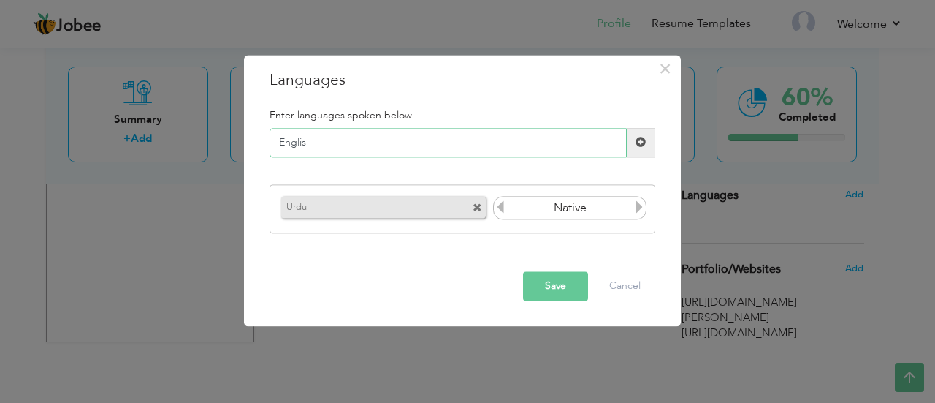
type input "English"
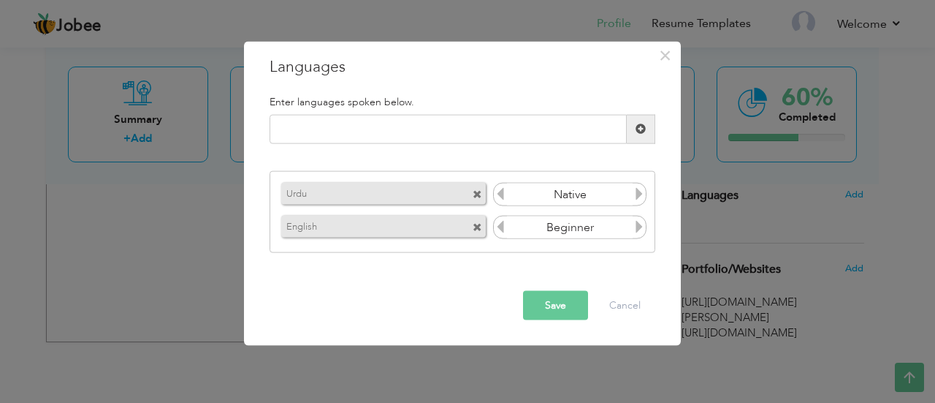
click at [639, 225] on icon at bounding box center [639, 226] width 13 height 13
click at [497, 231] on icon at bounding box center [500, 226] width 13 height 13
click at [535, 302] on button "Save" at bounding box center [555, 304] width 65 height 29
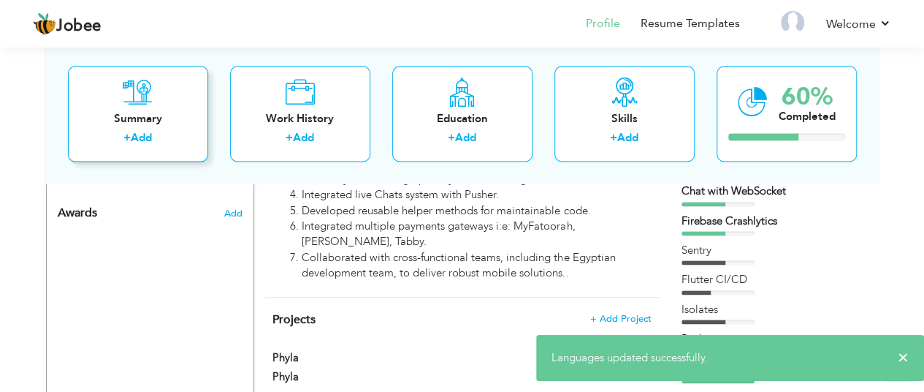
scroll to position [922, 0]
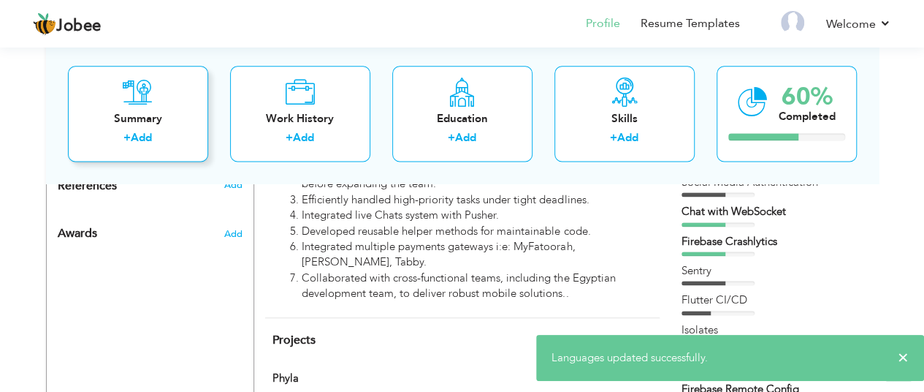
click at [129, 151] on div "Summary + Add" at bounding box center [138, 114] width 140 height 96
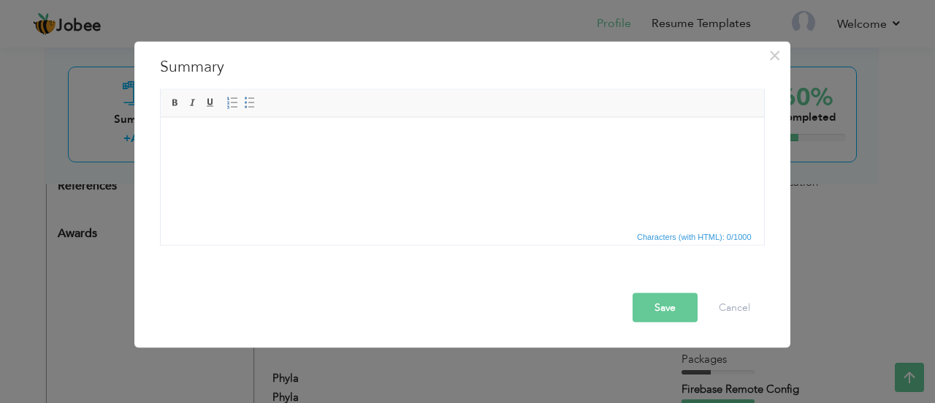
click at [427, 151] on html at bounding box center [462, 139] width 604 height 45
paste body
click at [288, 162] on html at bounding box center [462, 139] width 604 height 45
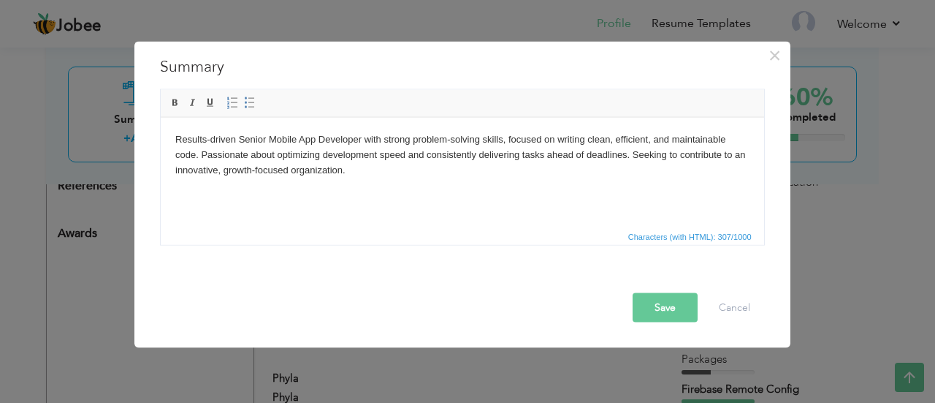
click at [665, 301] on button "Save" at bounding box center [665, 306] width 65 height 29
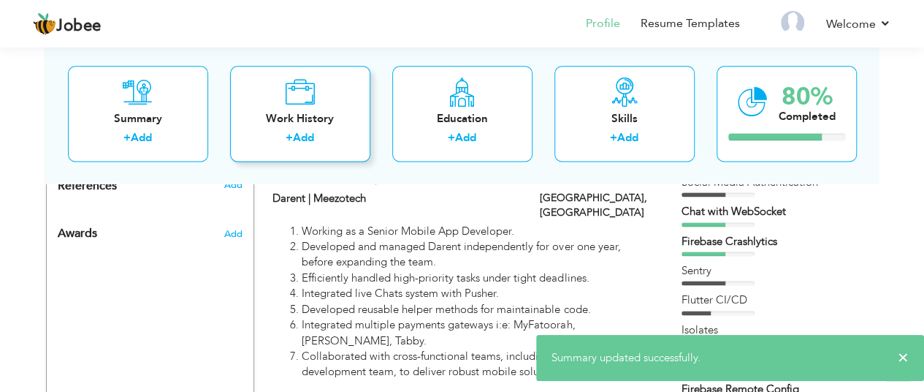
click at [314, 138] on link "Add" at bounding box center [303, 138] width 21 height 15
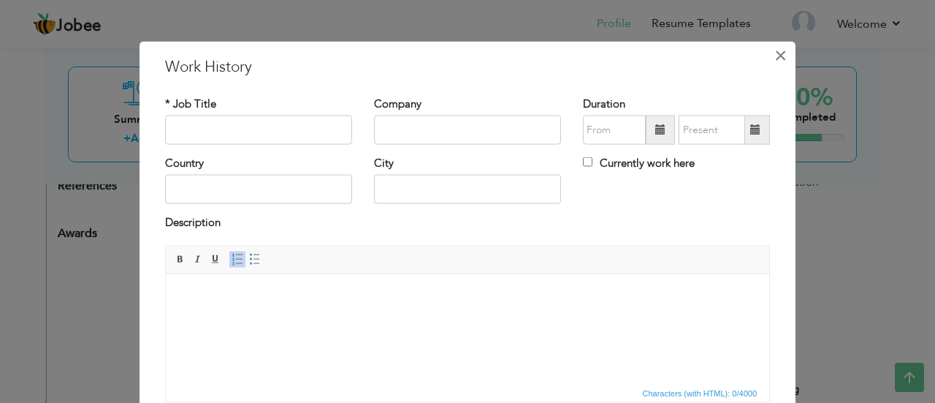
click at [775, 53] on span "×" at bounding box center [781, 55] width 12 height 26
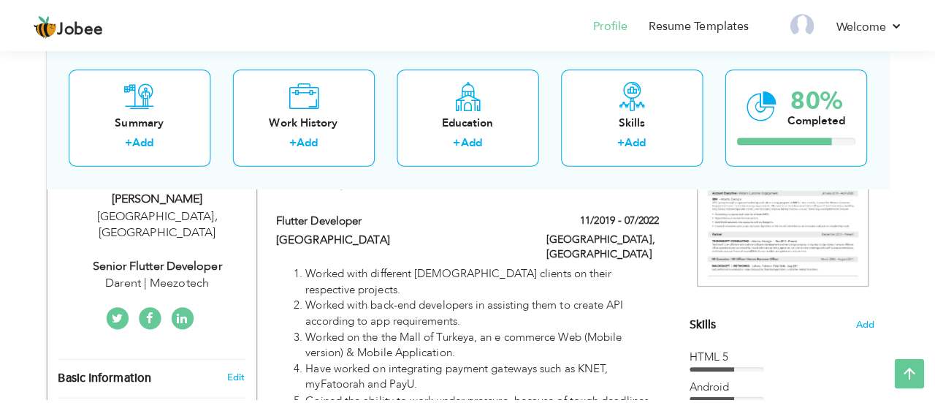
scroll to position [184, 0]
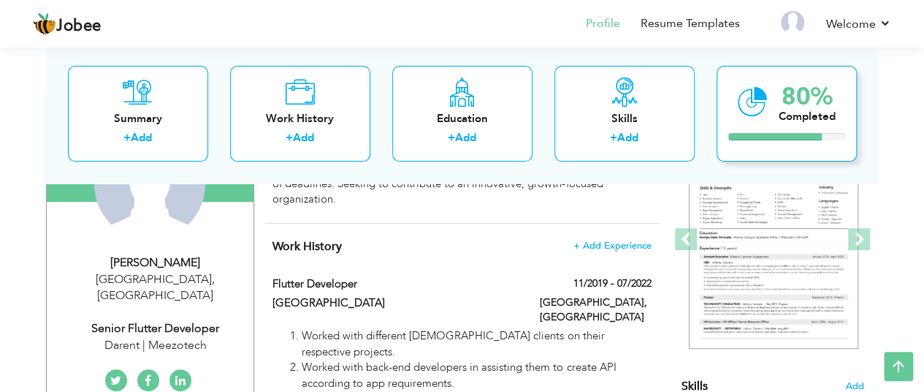
click at [800, 87] on div "80%" at bounding box center [807, 97] width 57 height 24
click at [791, 107] on div "80%" at bounding box center [807, 97] width 57 height 24
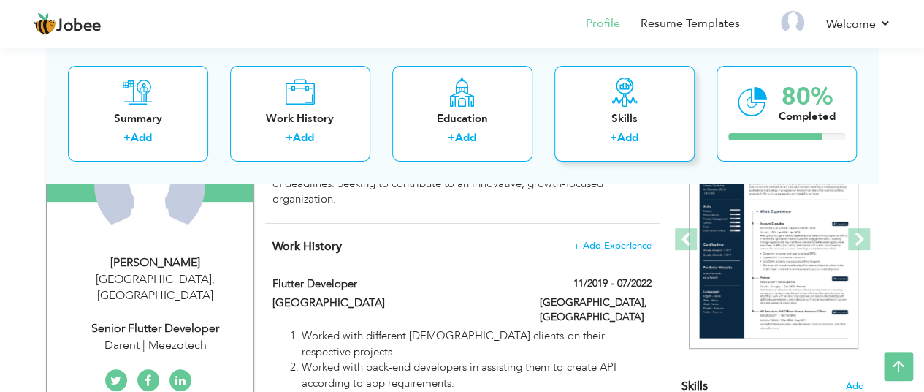
click at [634, 137] on link "Add" at bounding box center [628, 138] width 21 height 15
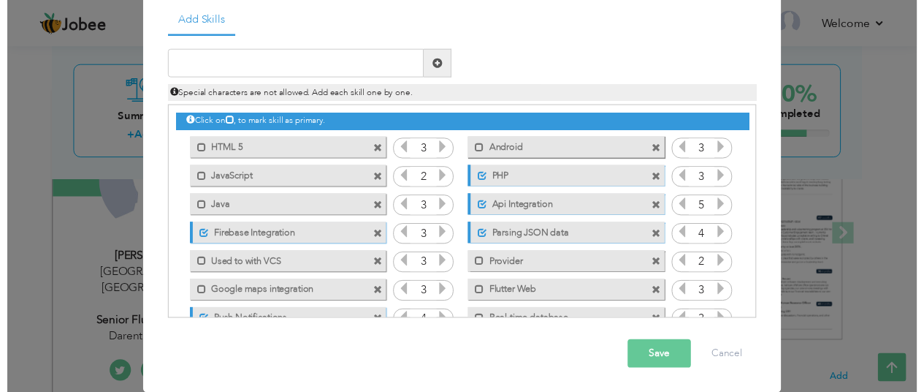
scroll to position [0, 0]
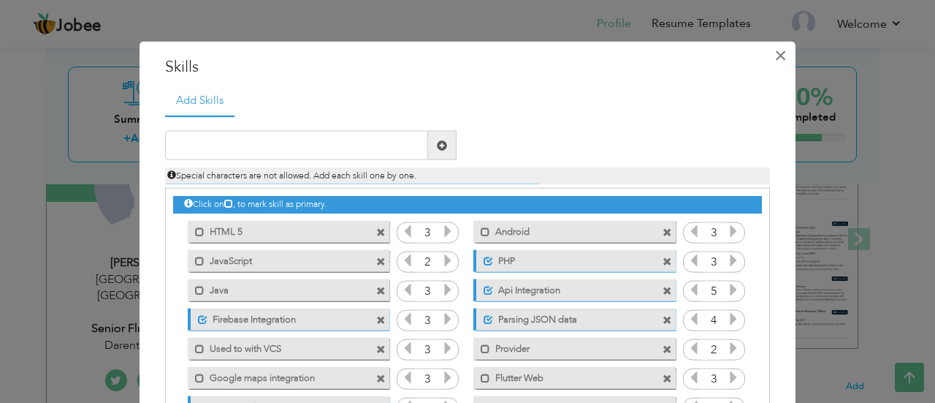
click at [775, 58] on span "×" at bounding box center [781, 55] width 12 height 26
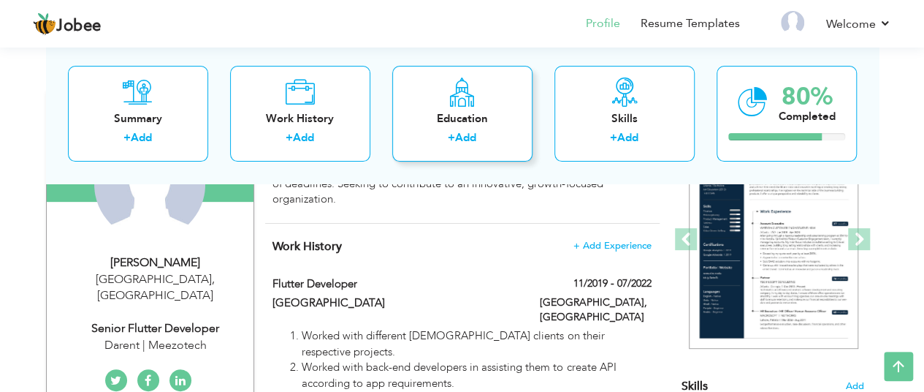
click at [530, 115] on div "Education + Add" at bounding box center [462, 114] width 140 height 96
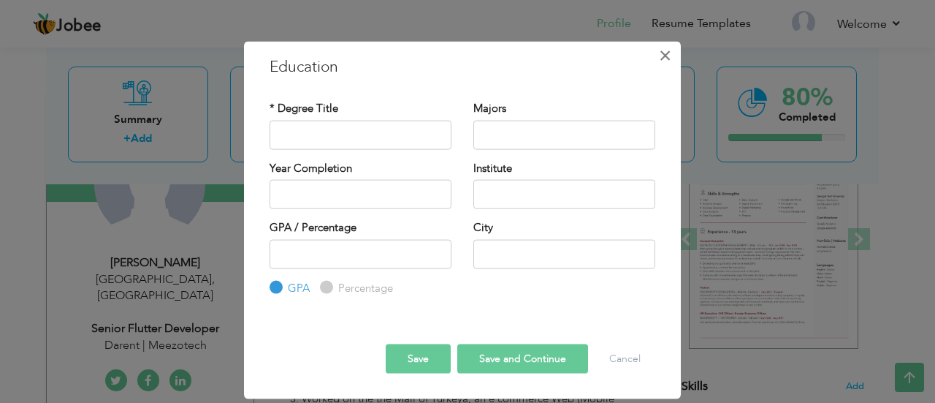
click at [668, 50] on span "×" at bounding box center [665, 55] width 12 height 26
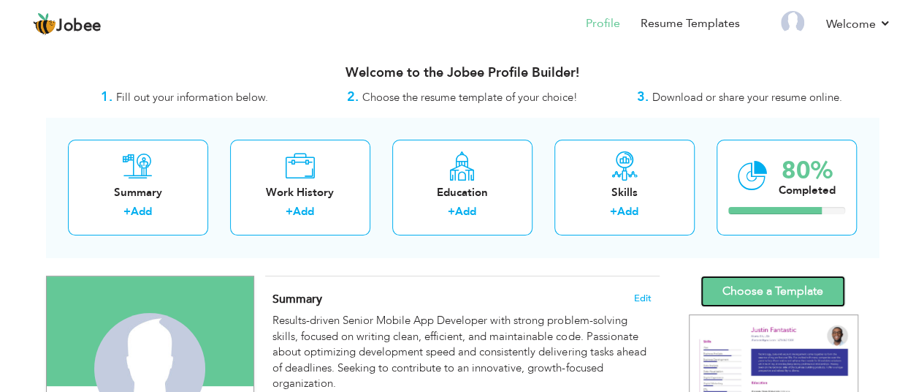
click at [745, 282] on link "Choose a Template" at bounding box center [773, 291] width 145 height 31
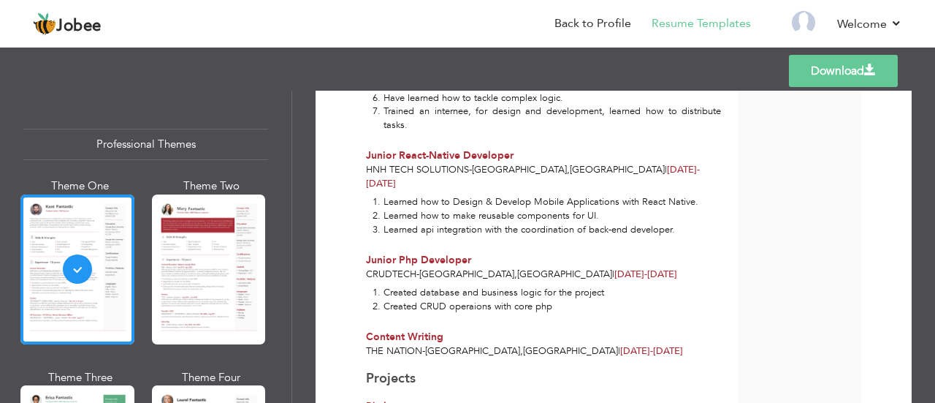
scroll to position [895, 0]
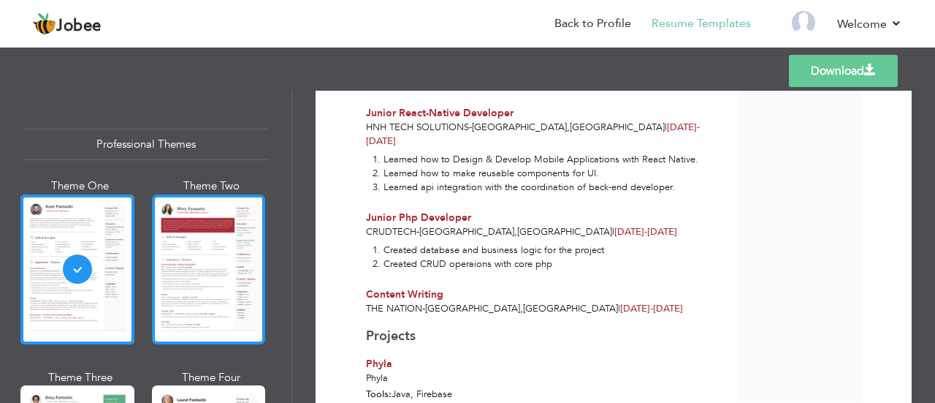
click at [180, 292] on div at bounding box center [209, 269] width 114 height 150
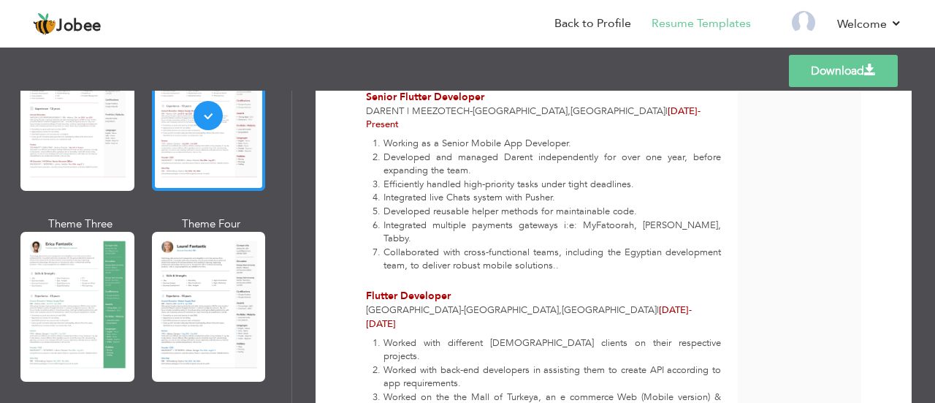
scroll to position [154, 0]
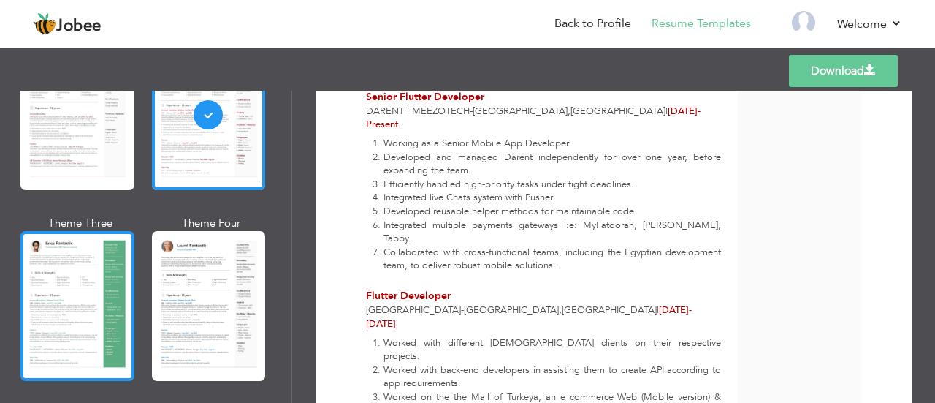
click at [105, 316] on div at bounding box center [77, 306] width 114 height 150
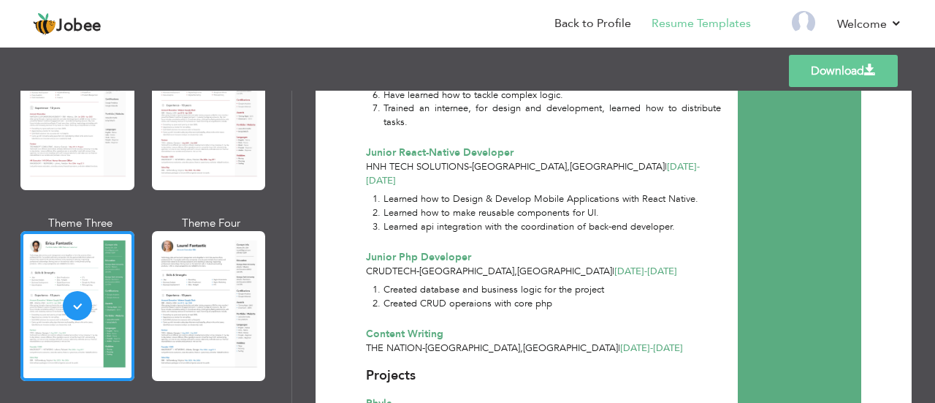
scroll to position [895, 0]
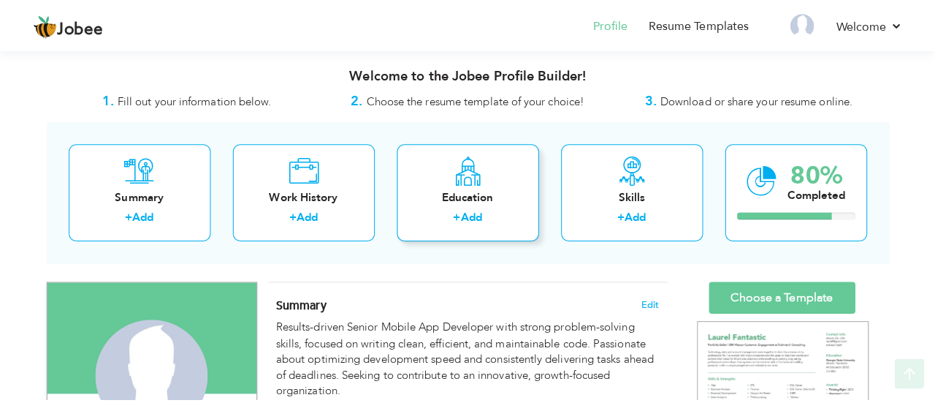
scroll to position [94, 0]
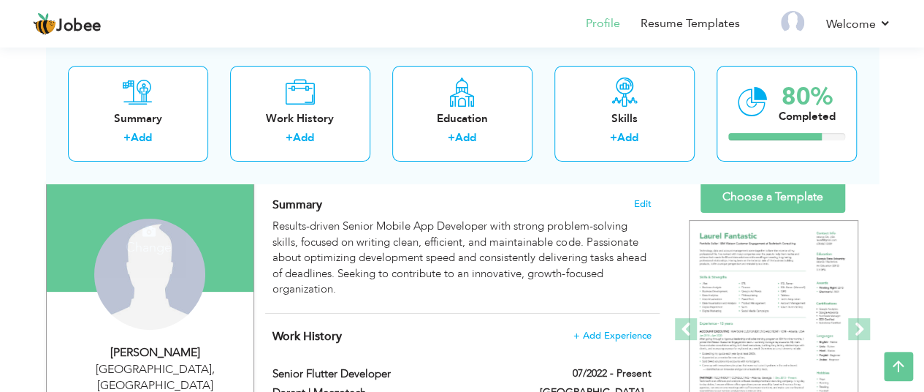
click at [140, 261] on div "Change Remove" at bounding box center [149, 274] width 111 height 111
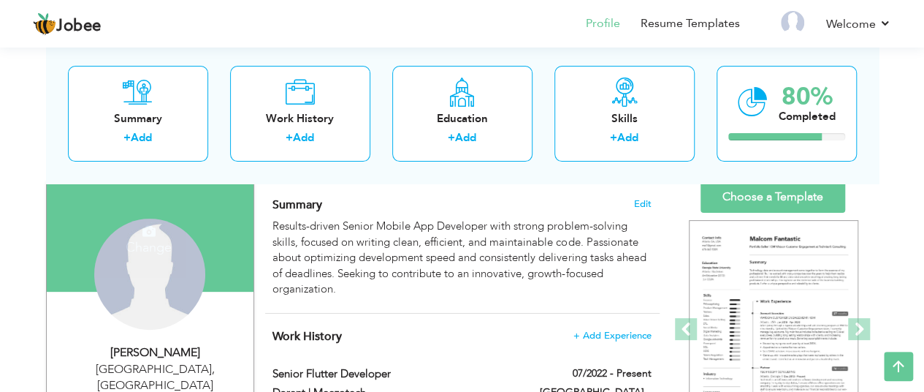
click at [140, 257] on div "Change Remove" at bounding box center [150, 282] width 185 height 126
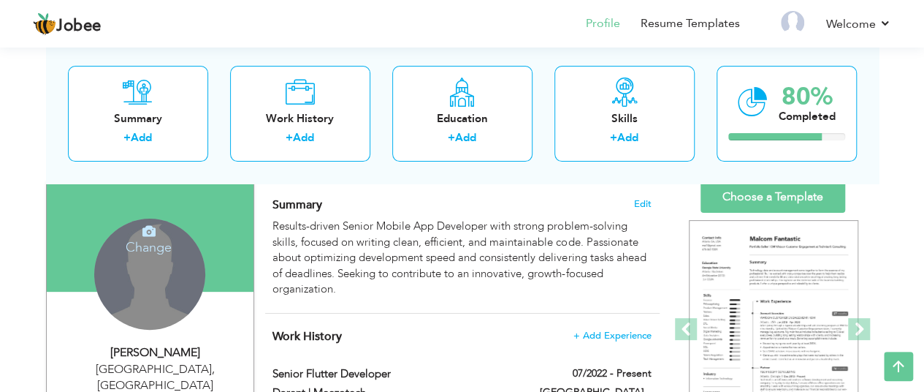
click at [158, 232] on h4 "Change" at bounding box center [148, 237] width 105 height 35
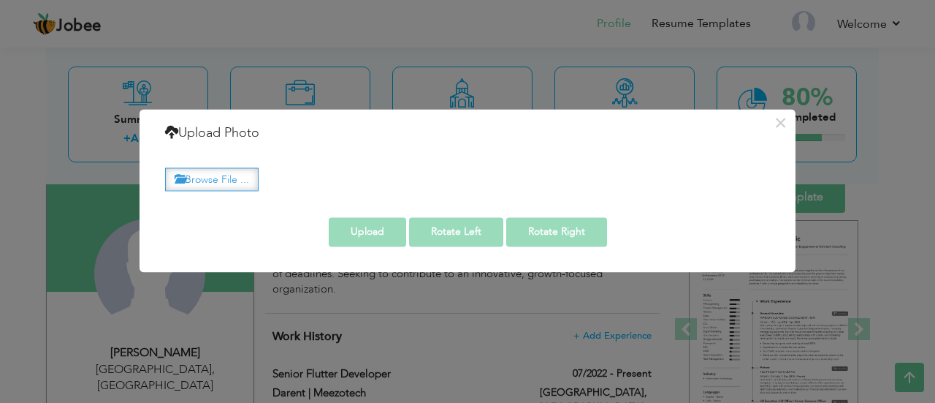
click at [221, 182] on label "Browse File ..." at bounding box center [212, 179] width 94 height 23
click at [0, 0] on input "Browse File ..." at bounding box center [0, 0] width 0 height 0
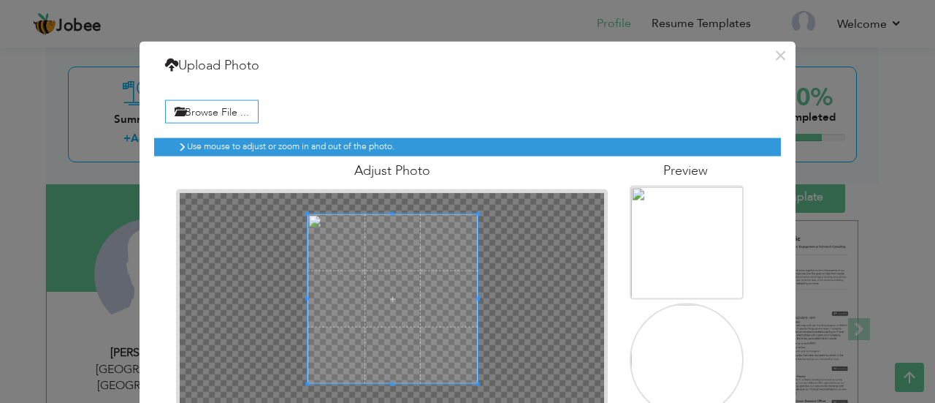
scroll to position [89, 0]
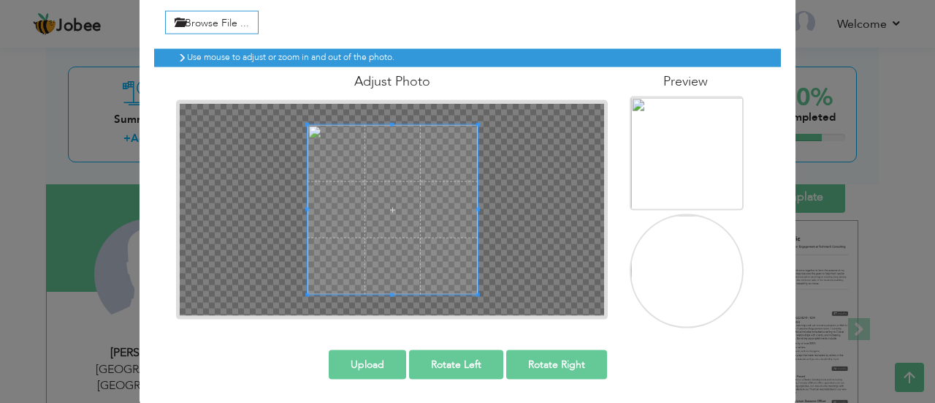
click at [371, 365] on button "Upload" at bounding box center [367, 363] width 77 height 29
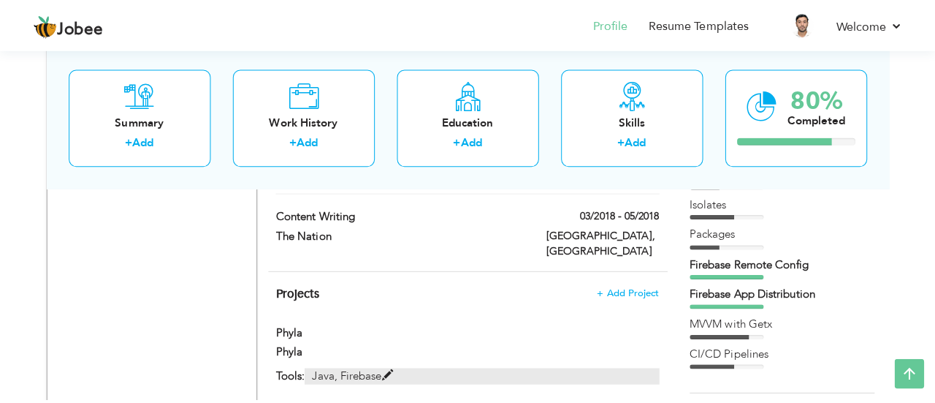
scroll to position [1049, 0]
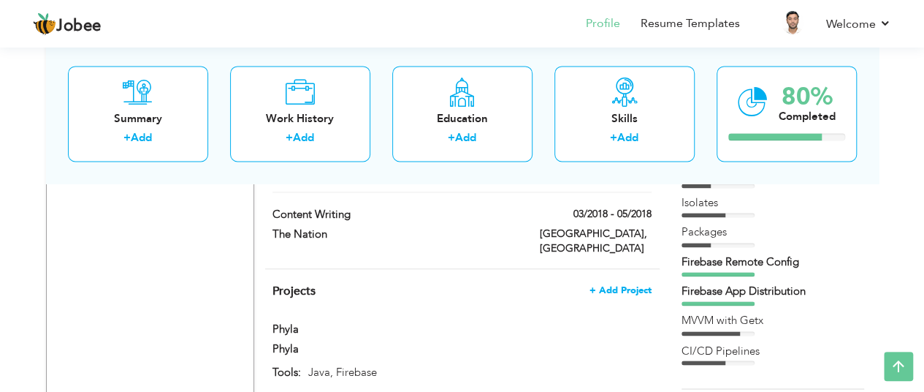
click at [638, 285] on span "+ Add Project" at bounding box center [621, 290] width 62 height 10
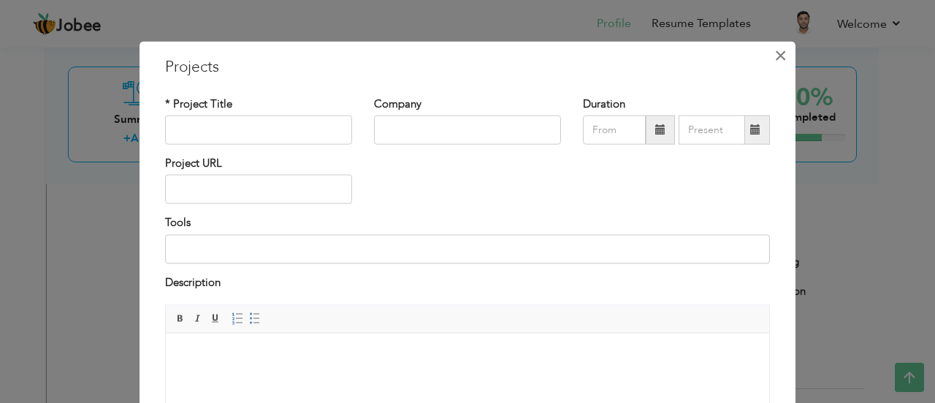
click at [780, 57] on span "×" at bounding box center [781, 55] width 12 height 26
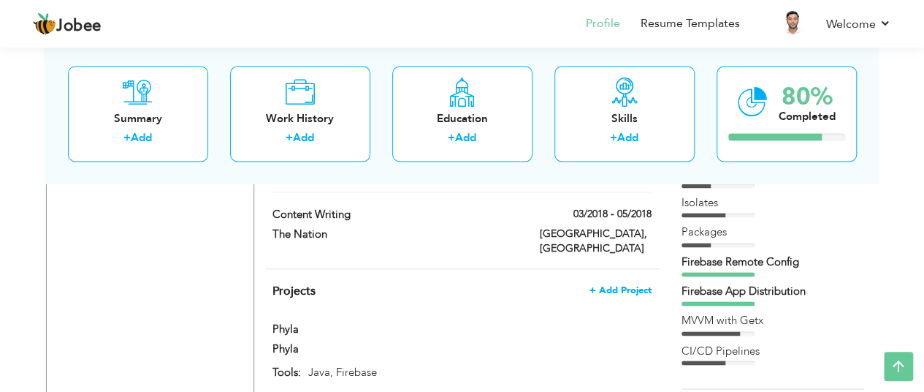
click at [604, 285] on span "+ Add Project" at bounding box center [621, 290] width 62 height 10
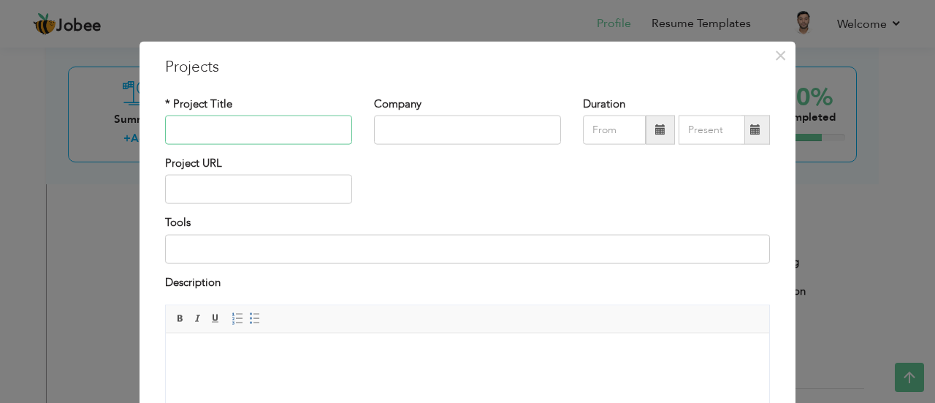
click at [279, 121] on input "text" at bounding box center [258, 129] width 187 height 29
paste input "Darent - Meezotech"
type input "Darent"
type input "Meezotech"
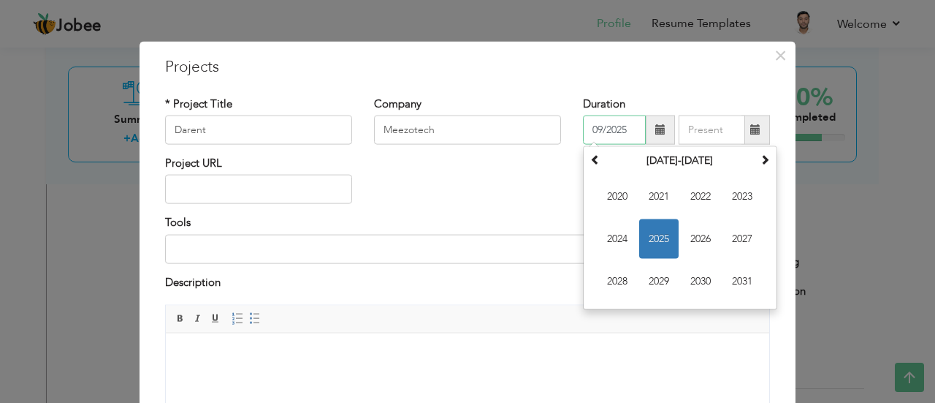
click at [613, 133] on input "09/2025" at bounding box center [614, 129] width 63 height 29
click at [610, 137] on input "09/2025" at bounding box center [614, 129] width 63 height 29
click at [597, 167] on th at bounding box center [596, 161] width 18 height 22
click at [592, 122] on input "09/2025" at bounding box center [614, 129] width 63 height 29
type input "07/2022"
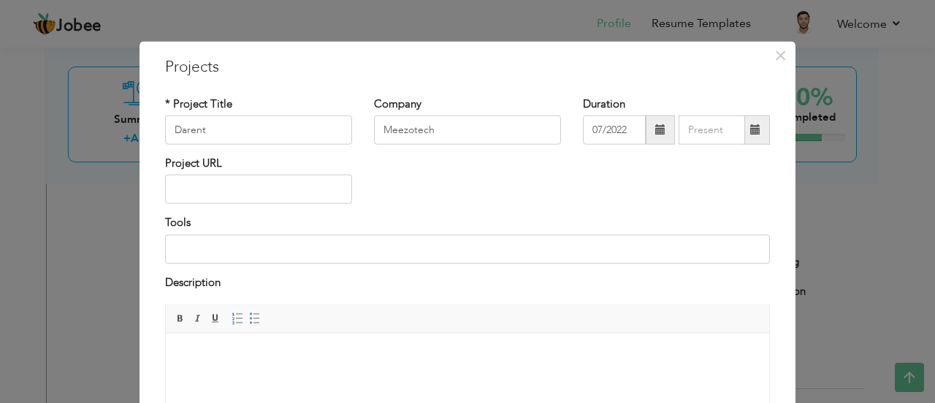
click at [683, 76] on h3 "Projects" at bounding box center [467, 67] width 605 height 22
type input "09/2025"
click at [696, 134] on input "09/2025" at bounding box center [712, 129] width 67 height 29
click at [549, 224] on div "Tools" at bounding box center [467, 239] width 605 height 48
click at [715, 140] on input "09/2025" at bounding box center [712, 129] width 67 height 29
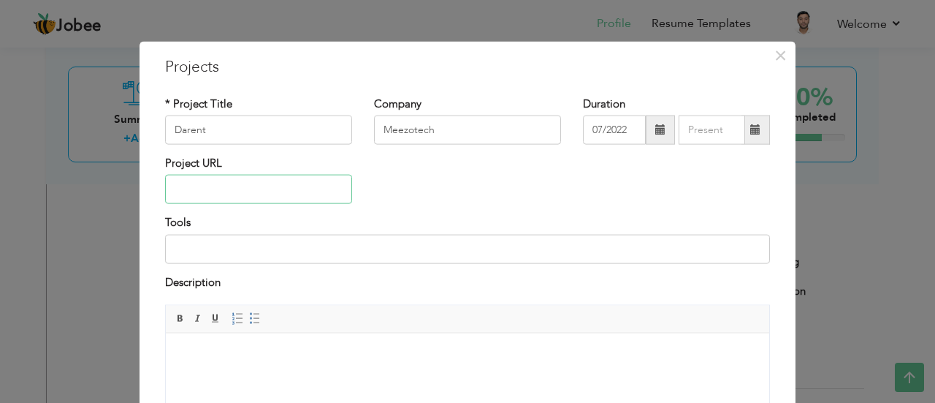
paste input "[URL][DOMAIN_NAME]"
click at [262, 189] on input "text" at bounding box center [258, 189] width 187 height 29
type input "[URL][DOMAIN_NAME]"
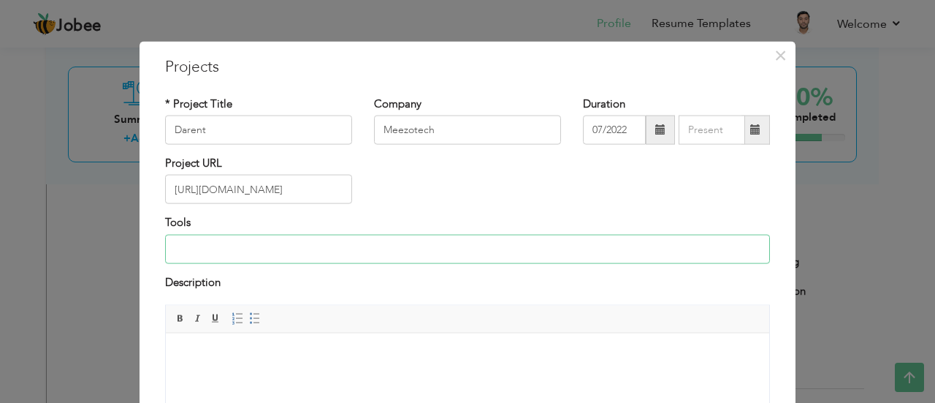
click at [272, 251] on input at bounding box center [467, 248] width 605 height 29
click at [272, 251] on input "Firebase" at bounding box center [467, 248] width 605 height 29
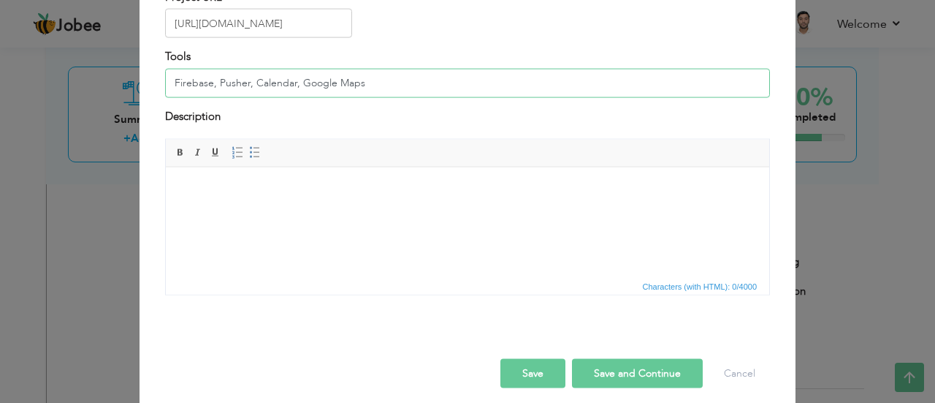
type input "Firebase, Pusher, Calendar, Google Maps"
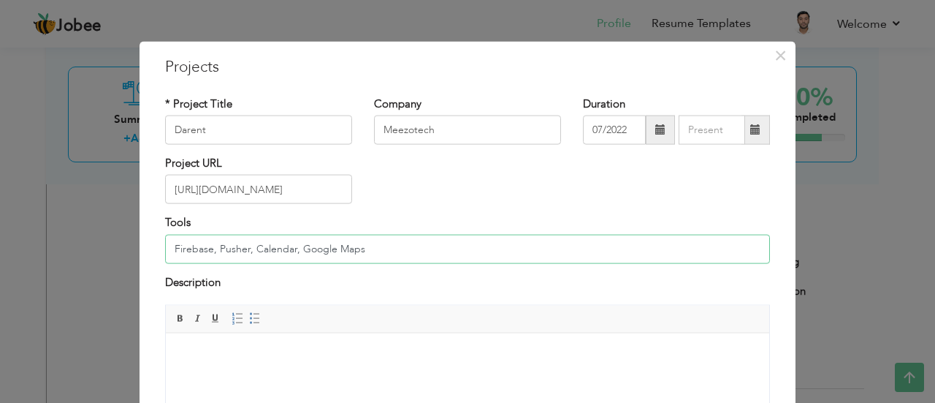
scroll to position [175, 0]
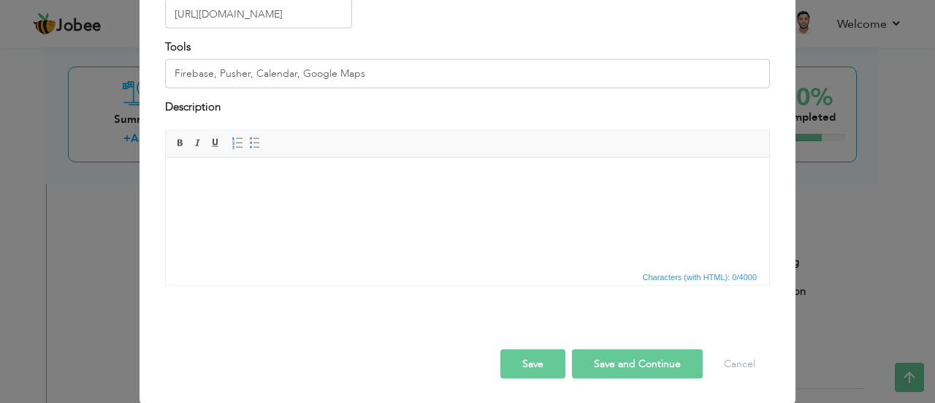
click at [593, 367] on button "Save and Continue" at bounding box center [637, 363] width 131 height 29
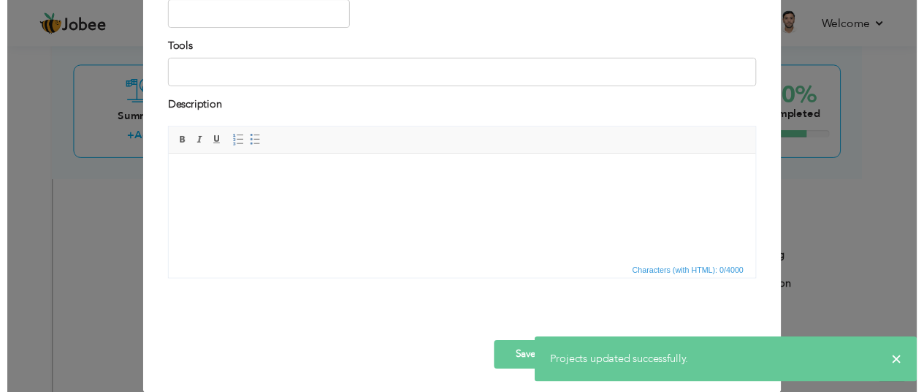
scroll to position [0, 0]
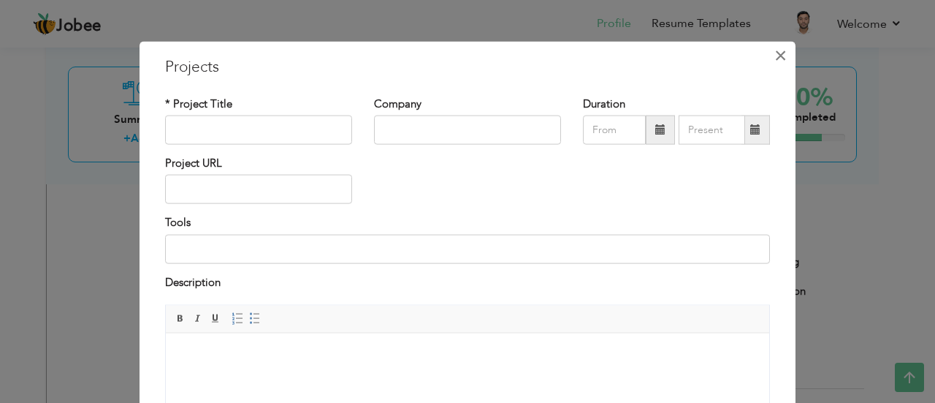
click at [780, 56] on span "×" at bounding box center [781, 55] width 12 height 26
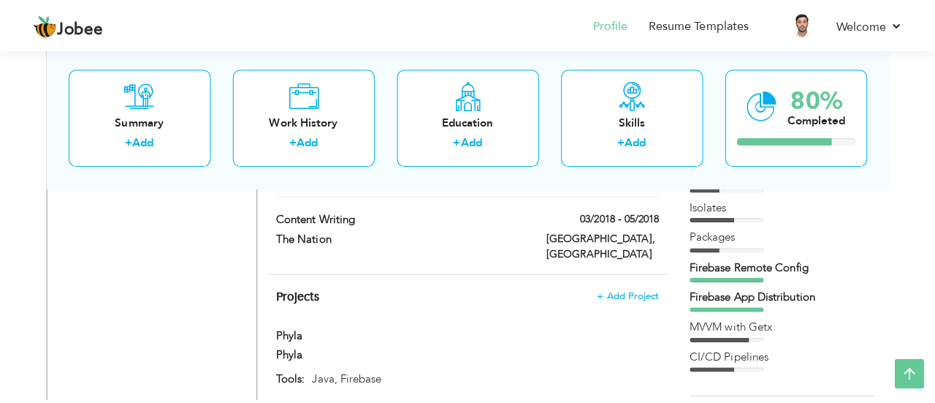
scroll to position [1051, 0]
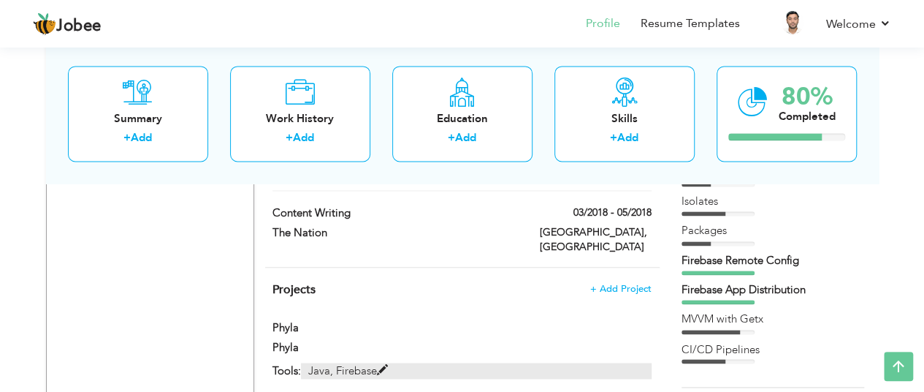
click at [383, 364] on span at bounding box center [382, 369] width 11 height 11
type input "Phyla"
type input "Java, Firebase"
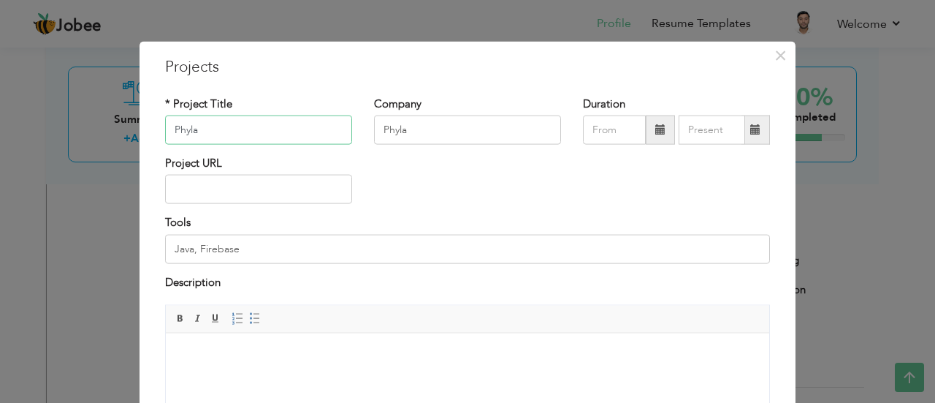
paste input "[PERSON_NAME]: Qatar’s Shopping App"
click at [232, 140] on input "Phyla" at bounding box center [258, 129] width 187 height 29
type input "[PERSON_NAME]: Qatar’s Shopping App"
click at [421, 125] on input "Phyla" at bounding box center [467, 129] width 187 height 29
type input "Freelance"
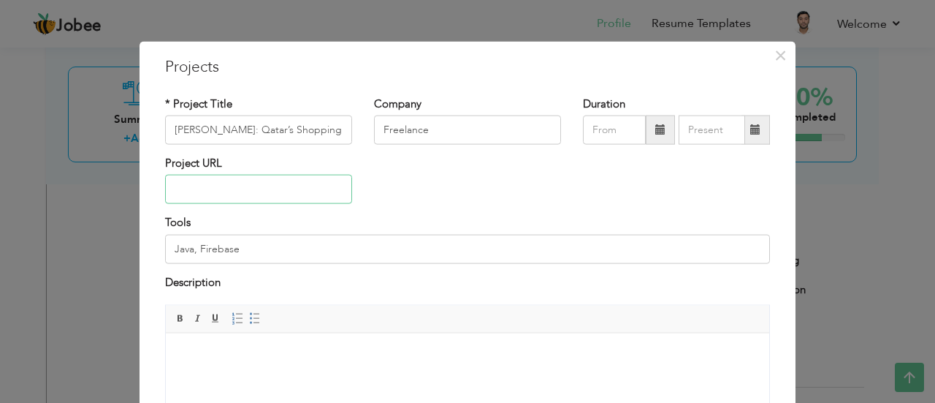
click at [232, 191] on input "text" at bounding box center [258, 189] width 187 height 29
paste input "[URL][DOMAIN_NAME][PERSON_NAME]"
click at [299, 185] on input "[URL][DOMAIN_NAME][PERSON_NAME]" at bounding box center [258, 189] width 187 height 29
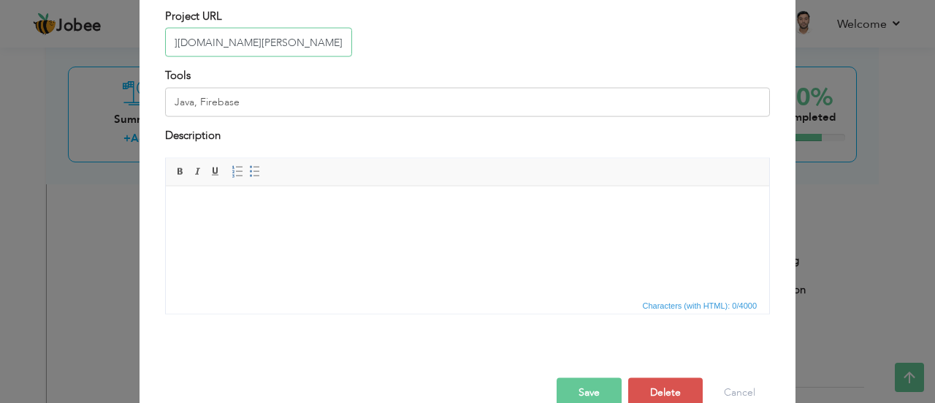
scroll to position [148, 0]
type input "[URL][DOMAIN_NAME][PERSON_NAME]"
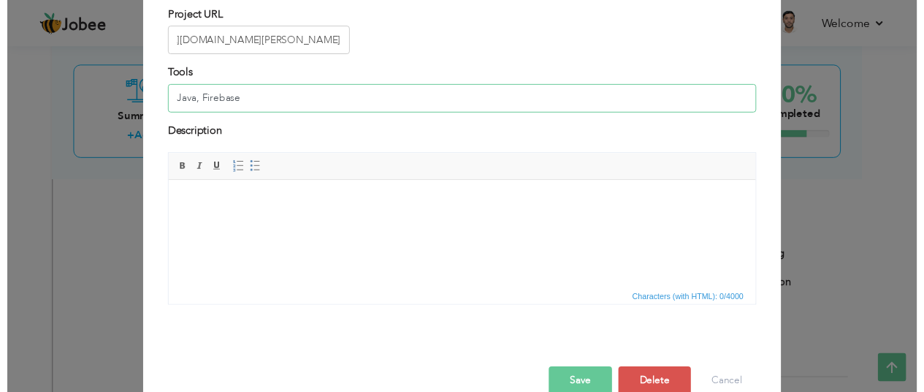
scroll to position [0, 0]
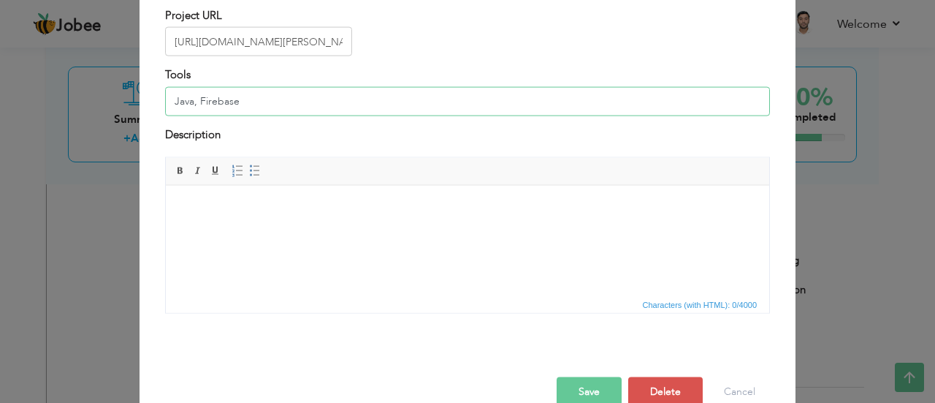
click at [318, 105] on input "Java, Firebase" at bounding box center [467, 100] width 605 height 29
type input "Flutter, Firebase"
click at [594, 384] on button "Save" at bounding box center [589, 391] width 65 height 29
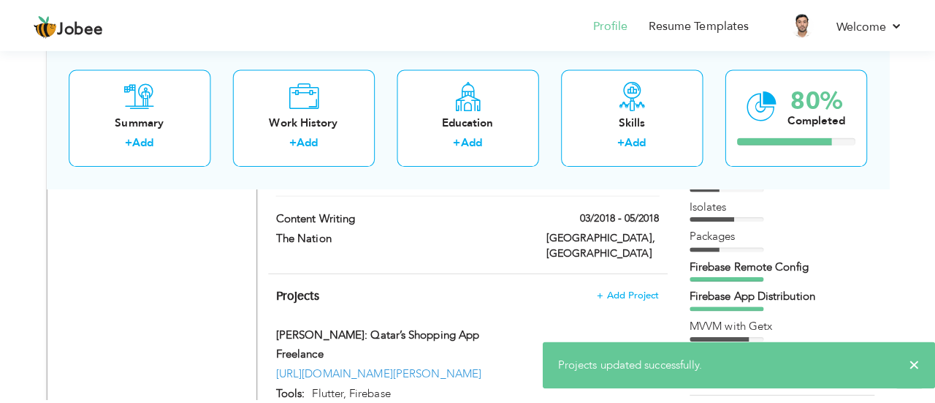
scroll to position [1131, 0]
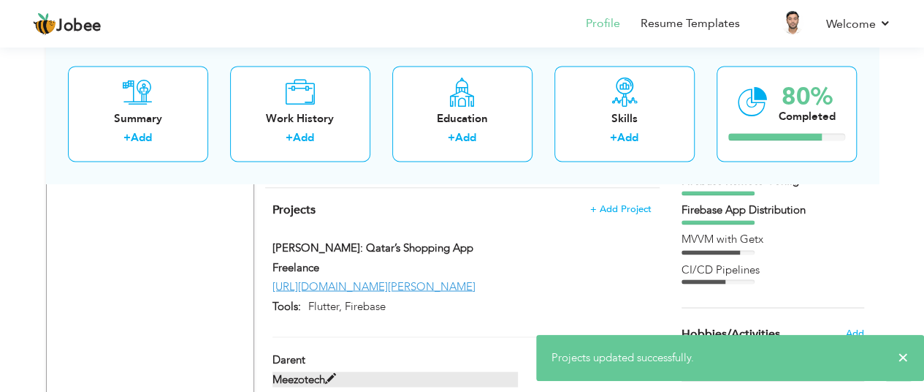
click at [504, 371] on label "Meezotech" at bounding box center [396, 378] width 246 height 15
type input "Darent"
type input "Meezotech"
type input "07/2022"
type input "[URL][DOMAIN_NAME]"
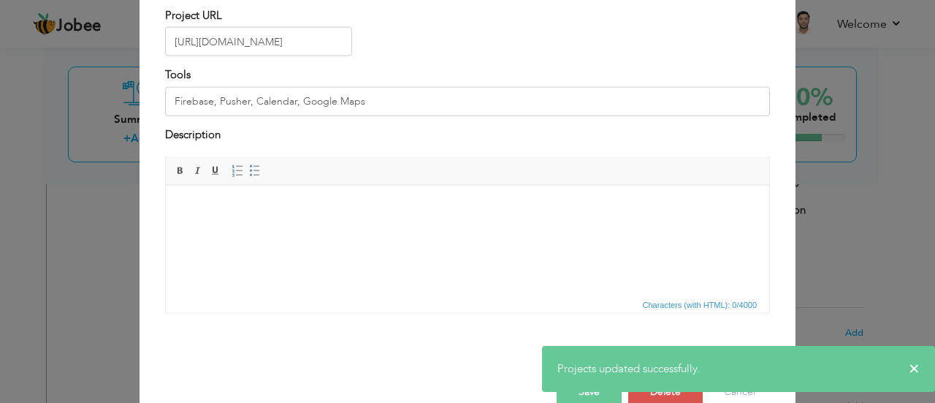
scroll to position [0, 0]
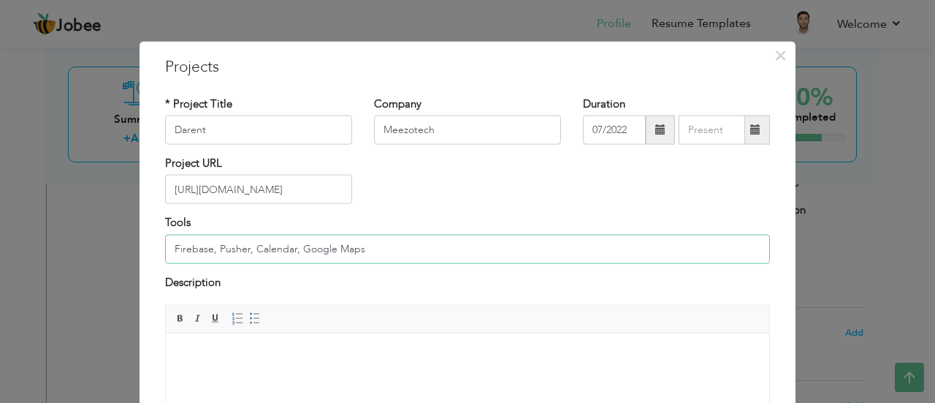
click at [376, 241] on input "Firebase, Pusher, Calendar, Google Maps" at bounding box center [467, 248] width 605 height 29
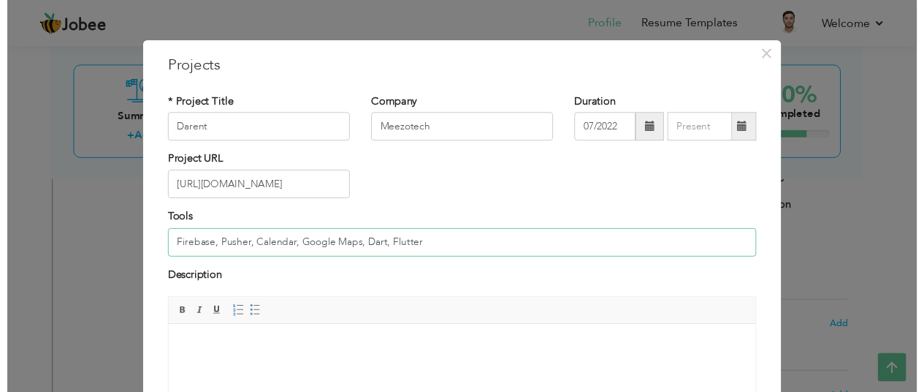
scroll to position [175, 0]
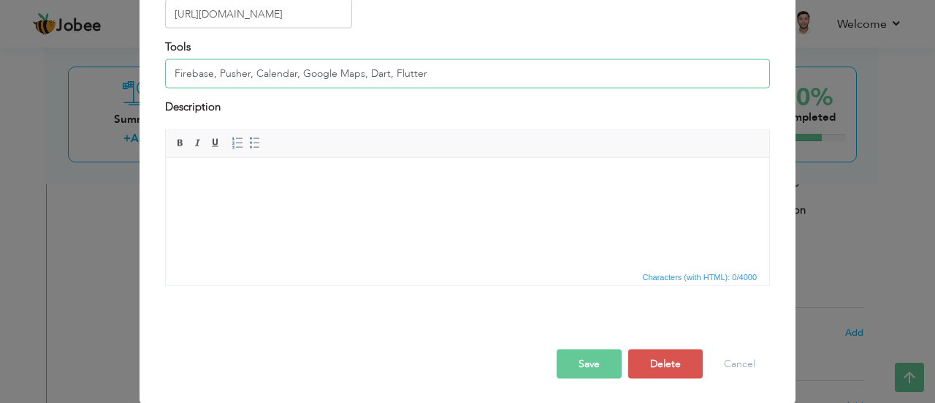
type input "Firebase, Pusher, Calendar, Google Maps, Dart, Flutter"
click at [566, 365] on button "Save" at bounding box center [589, 363] width 65 height 29
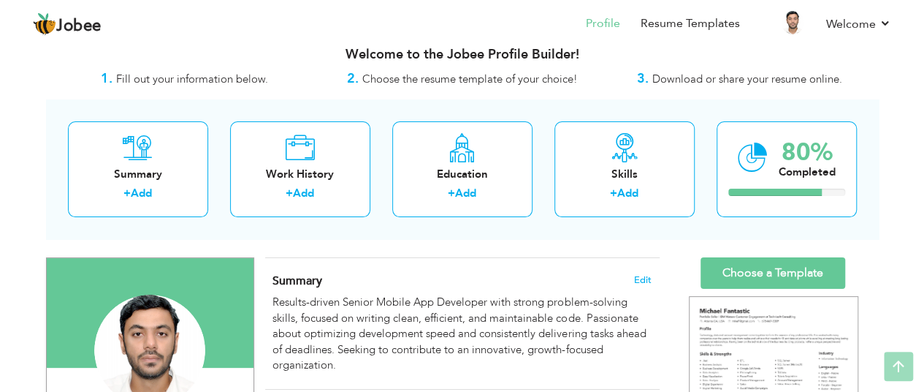
scroll to position [18, 0]
click at [509, 210] on div "Education + Add" at bounding box center [462, 170] width 140 height 96
radio input "true"
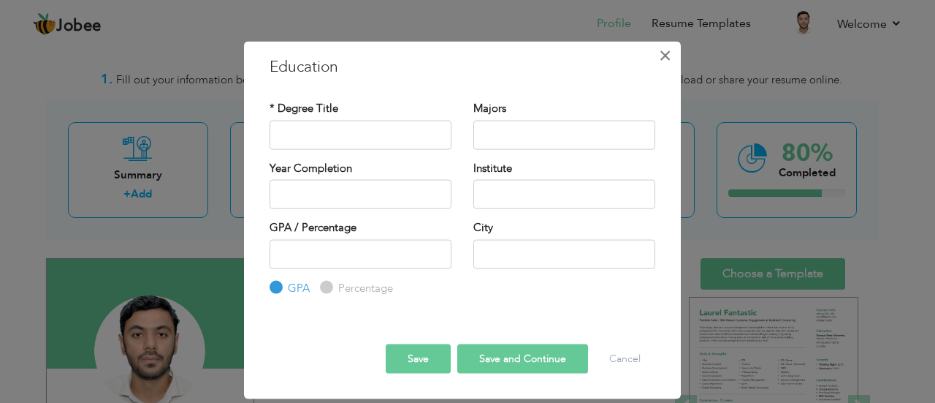
click at [664, 56] on span "×" at bounding box center [665, 55] width 12 height 26
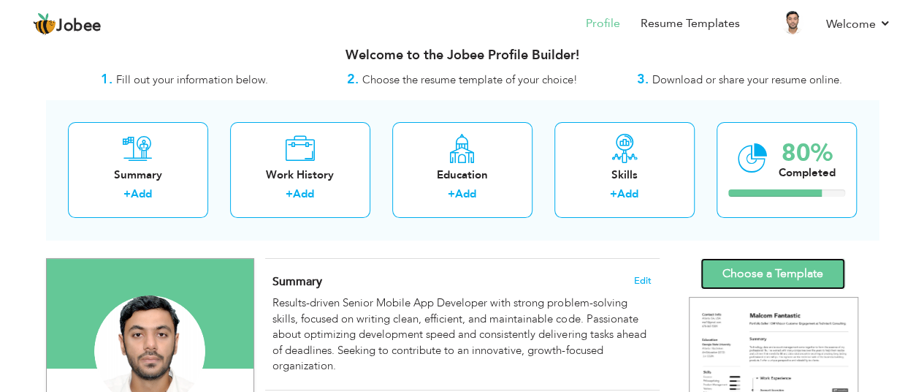
click at [744, 264] on link "Choose a Template" at bounding box center [773, 273] width 145 height 31
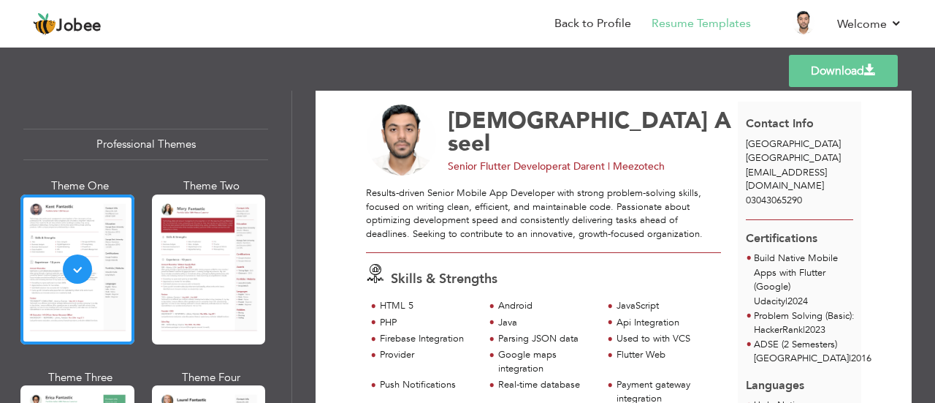
scroll to position [32, 0]
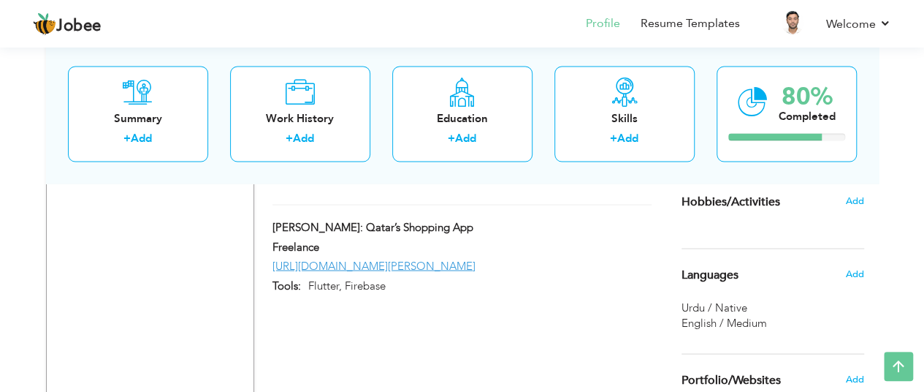
scroll to position [1384, 0]
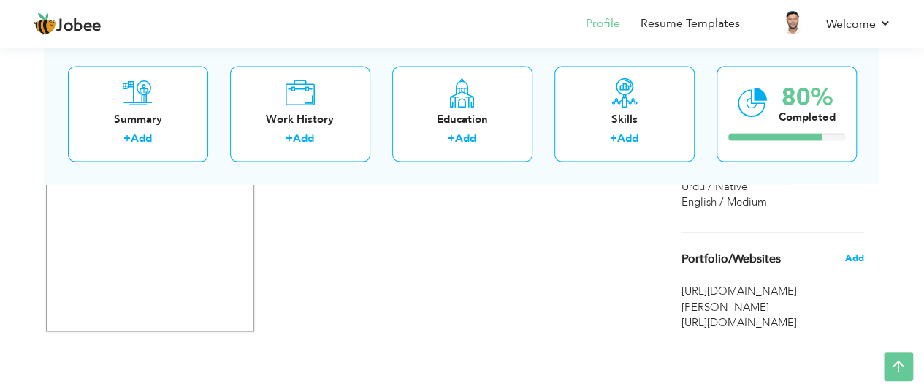
click at [852, 258] on span "Add" at bounding box center [854, 257] width 19 height 13
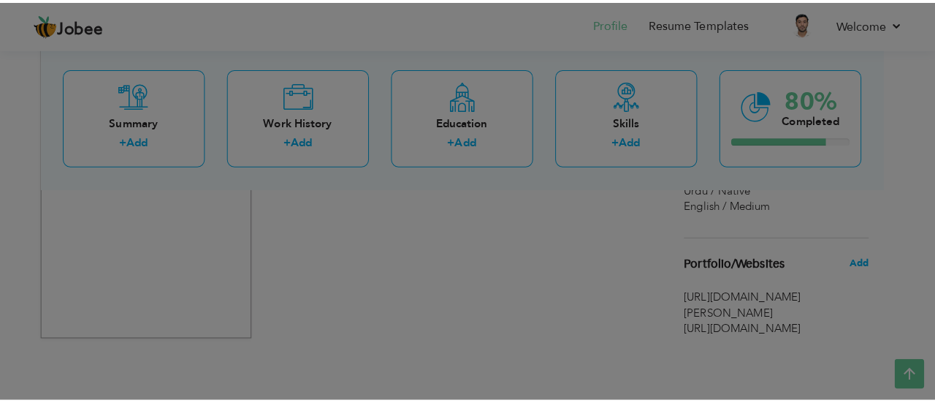
scroll to position [1372, 0]
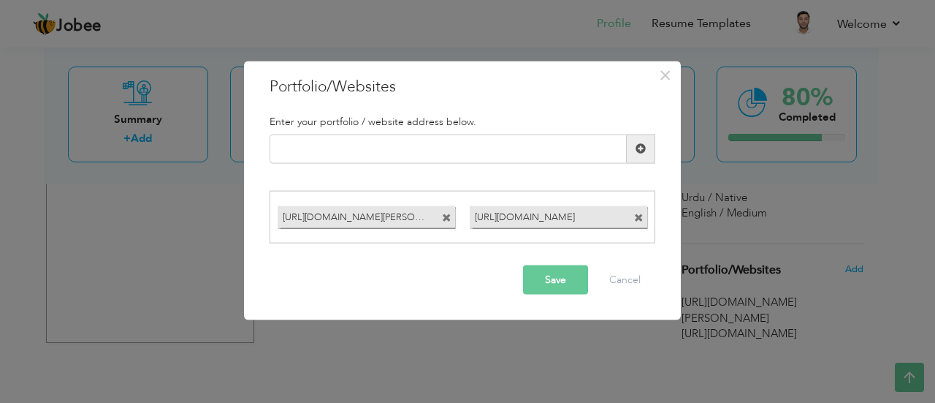
click at [643, 221] on div "[URL][DOMAIN_NAME]" at bounding box center [559, 216] width 192 height 29
click at [643, 221] on span at bounding box center [639, 218] width 10 height 10
click at [445, 219] on span at bounding box center [447, 218] width 10 height 10
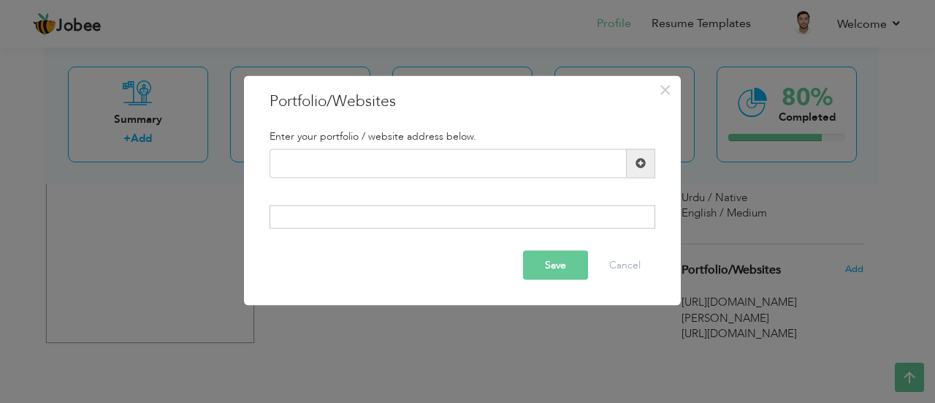
click at [544, 267] on button "Save" at bounding box center [555, 265] width 65 height 29
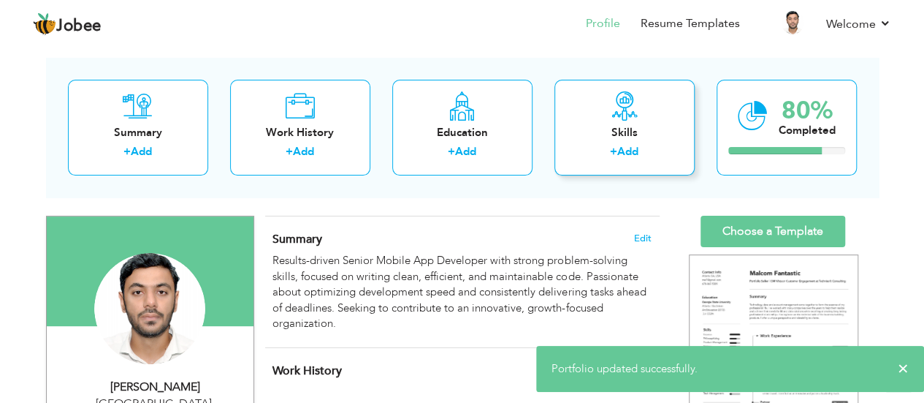
scroll to position [0, 0]
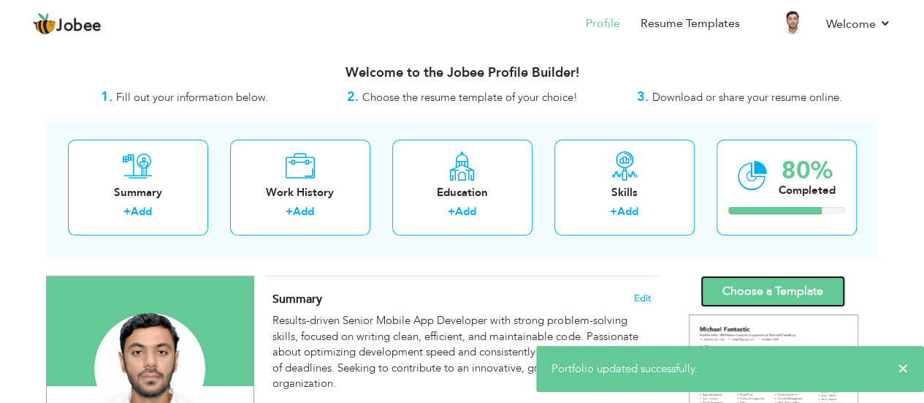
click at [733, 290] on link "Choose a Template" at bounding box center [773, 291] width 145 height 31
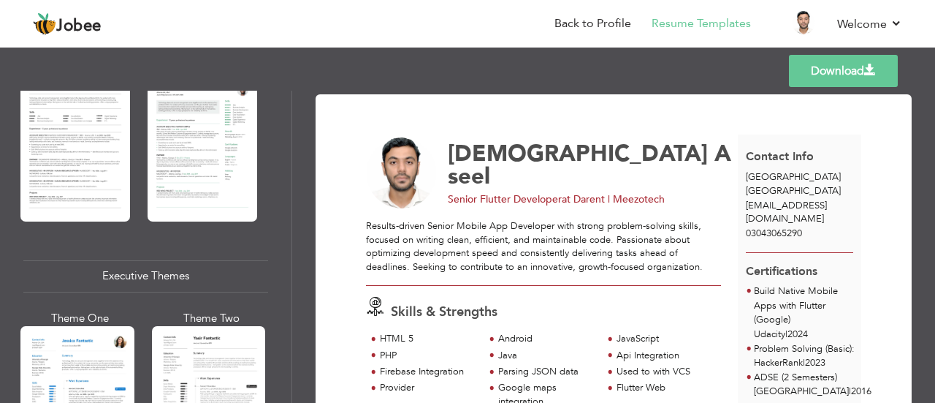
scroll to position [1025, 0]
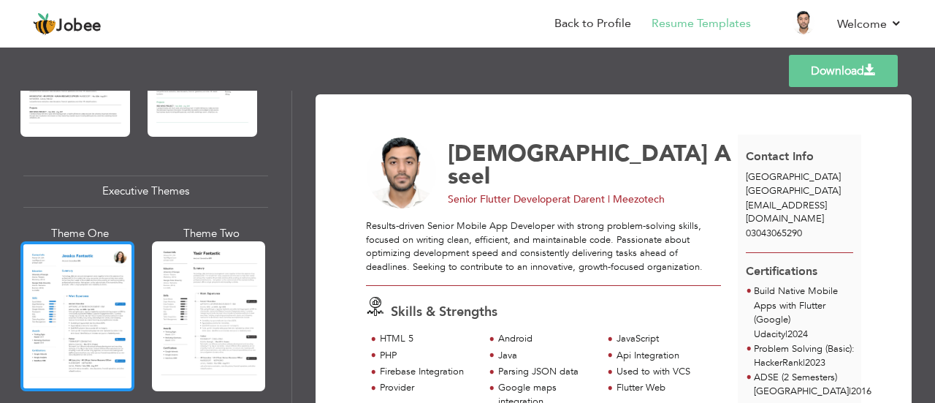
click at [64, 321] on div at bounding box center [77, 316] width 114 height 150
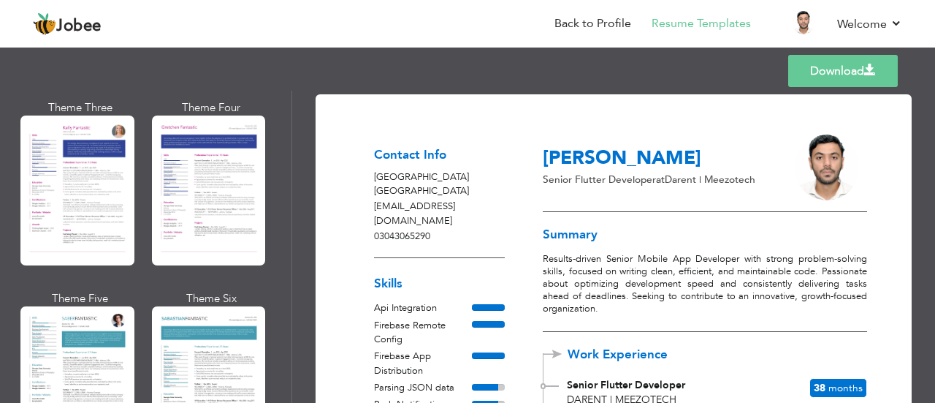
scroll to position [2220, 0]
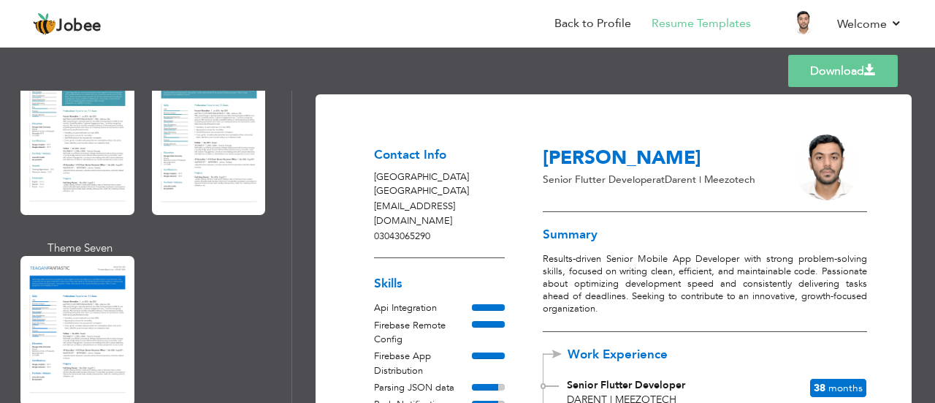
click at [848, 75] on link "Download" at bounding box center [844, 71] width 110 height 32
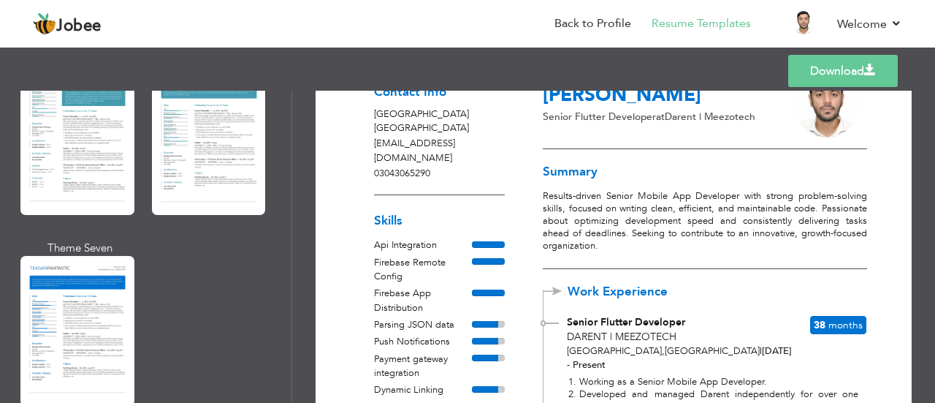
scroll to position [0, 0]
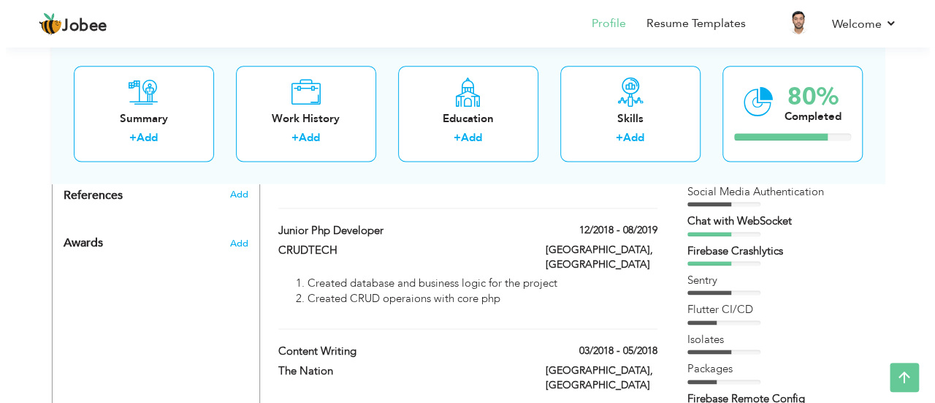
scroll to position [901, 0]
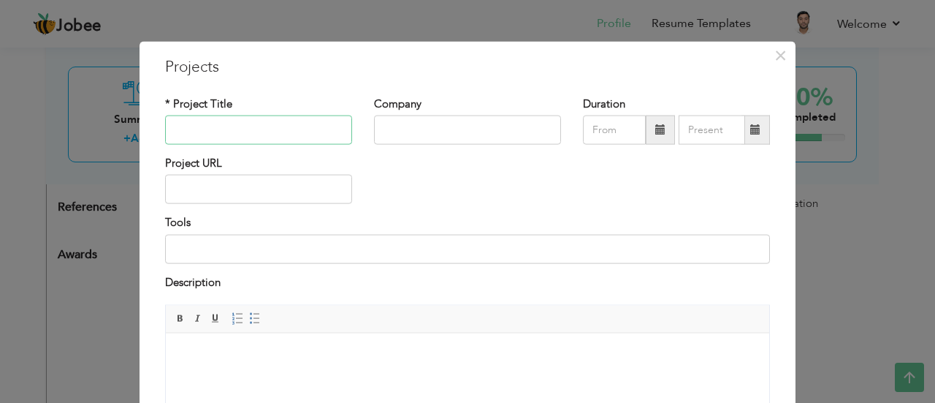
click at [291, 121] on input "text" at bounding box center [258, 129] width 187 height 29
type input "Water Supply Soft"
click at [399, 126] on input "text" at bounding box center [467, 129] width 187 height 29
type input "Spider Soft Solutions"
paste input "[URL][DOMAIN_NAME]"
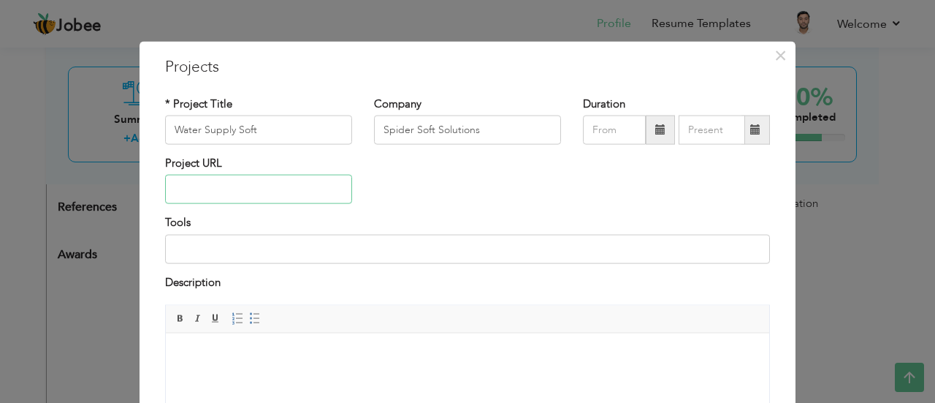
click at [291, 190] on input "text" at bounding box center [258, 189] width 187 height 29
type input "[URL][DOMAIN_NAME]"
click at [289, 254] on input at bounding box center [467, 248] width 605 height 29
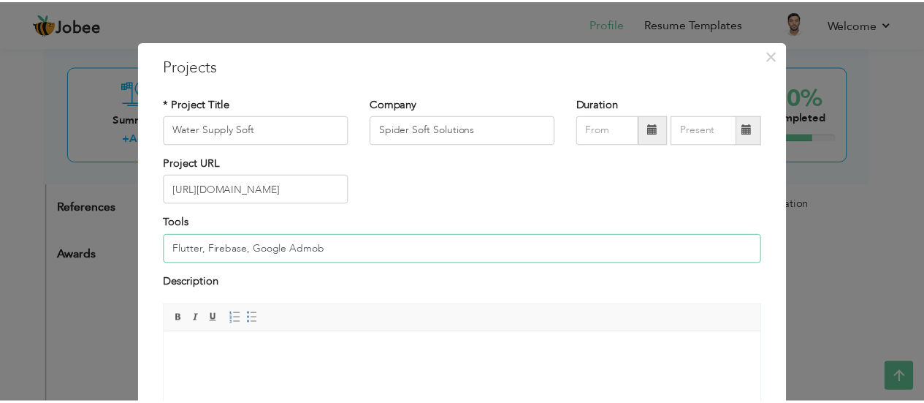
scroll to position [175, 0]
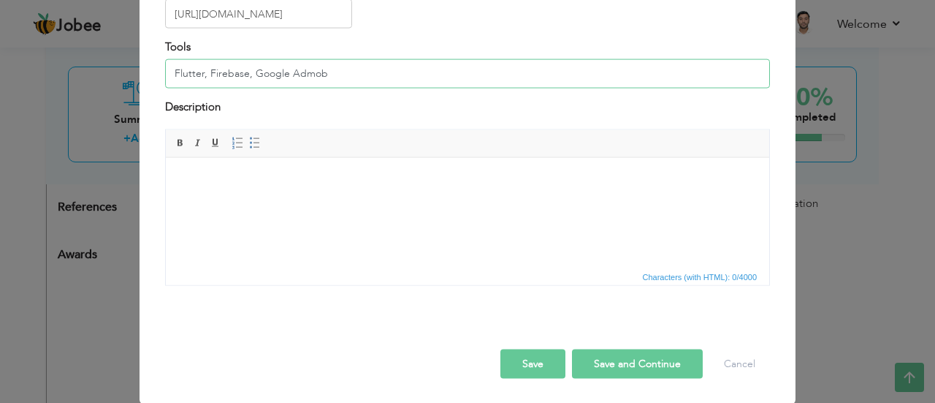
type input "Flutter, Firebase, Google Admob"
click at [531, 363] on button "Save" at bounding box center [533, 363] width 65 height 29
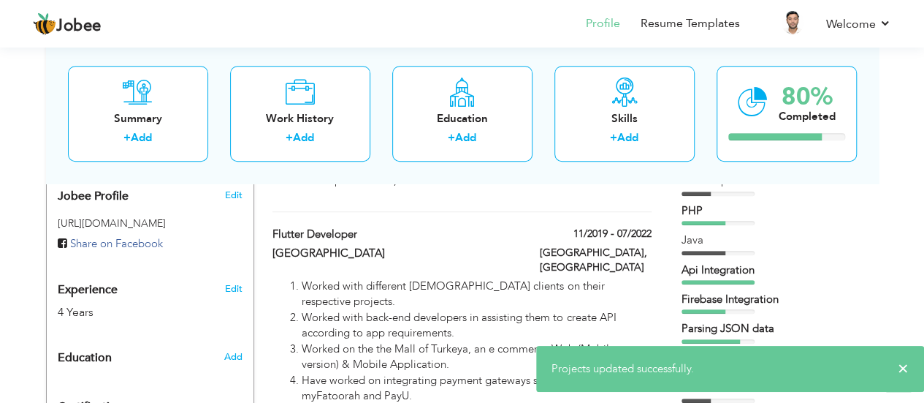
scroll to position [0, 0]
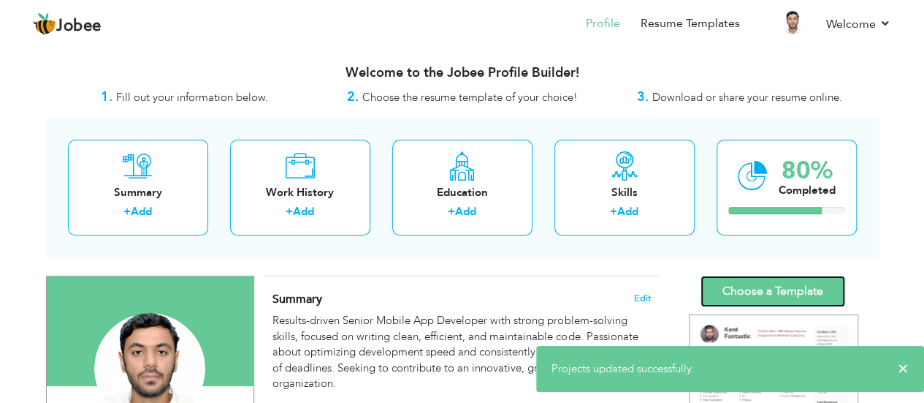
click at [759, 298] on link "Choose a Template" at bounding box center [773, 291] width 145 height 31
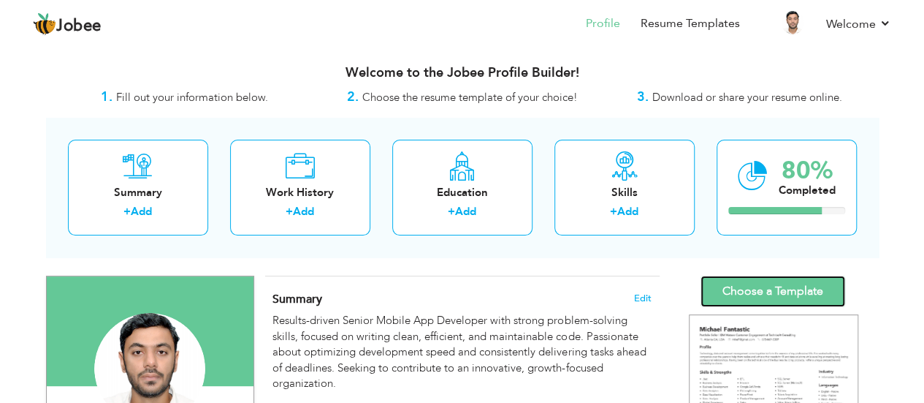
click at [737, 281] on link "Choose a Template" at bounding box center [773, 291] width 145 height 31
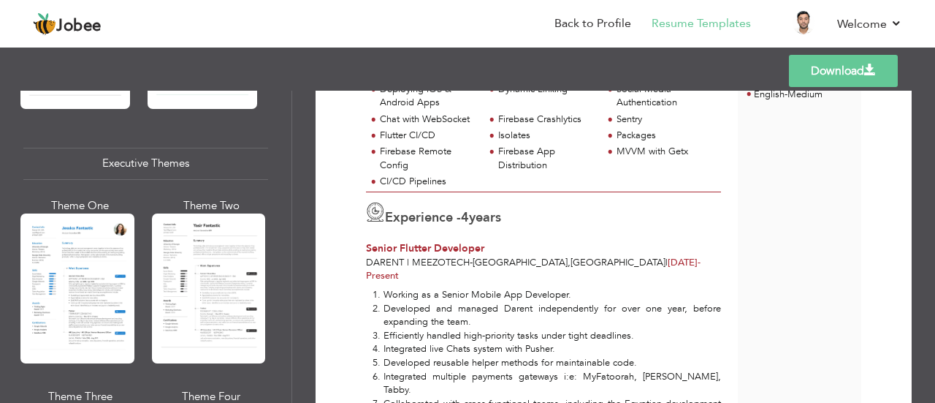
scroll to position [1054, 0]
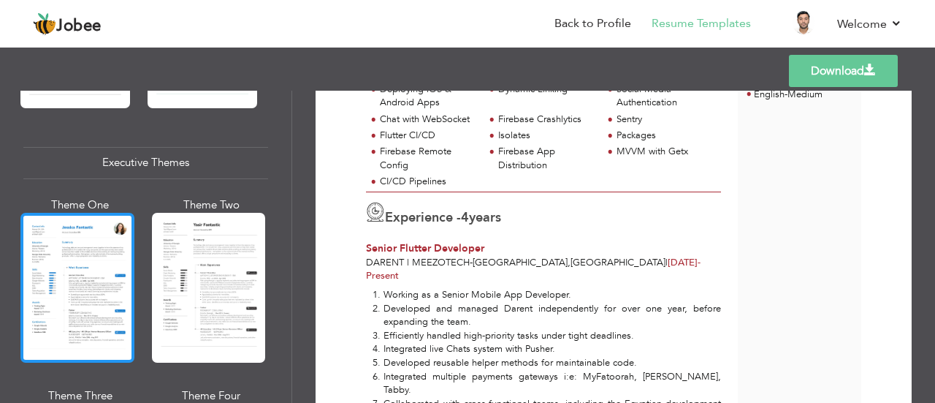
click at [69, 331] on div at bounding box center [77, 288] width 114 height 150
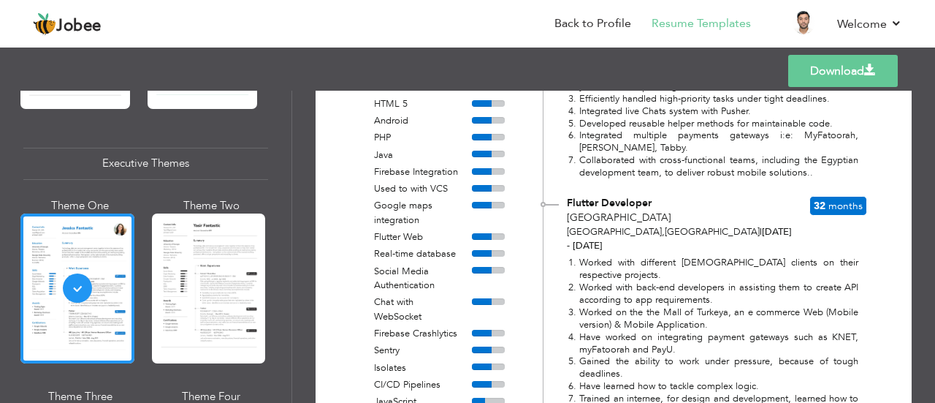
scroll to position [0, 0]
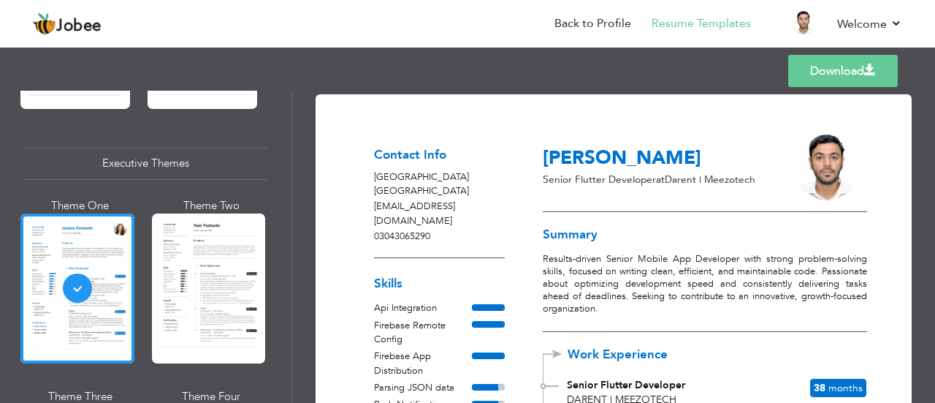
click at [824, 68] on link "Download" at bounding box center [844, 71] width 110 height 32
